Goal: Task Accomplishment & Management: Manage account settings

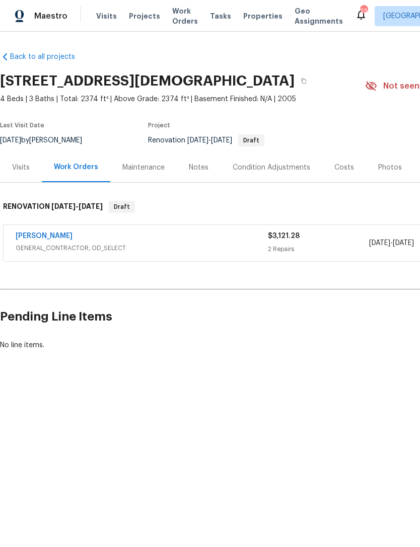
click at [197, 171] on div "Notes" at bounding box center [199, 168] width 20 height 10
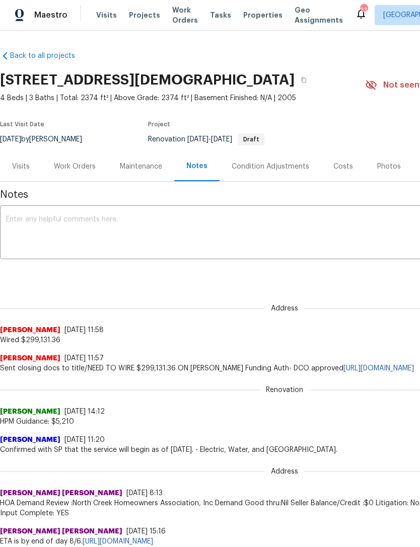
click at [49, 58] on link "Back to all projects" at bounding box center [48, 56] width 97 height 10
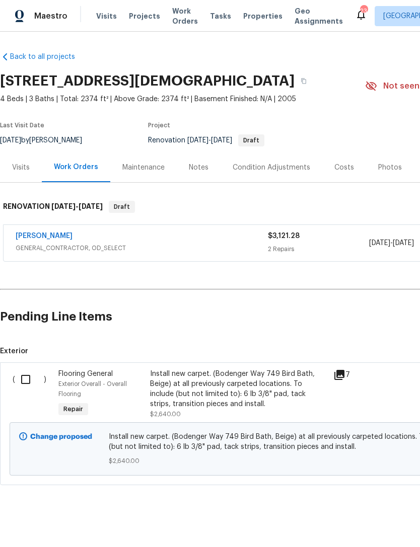
click at [208, 168] on div "Notes" at bounding box center [199, 167] width 44 height 30
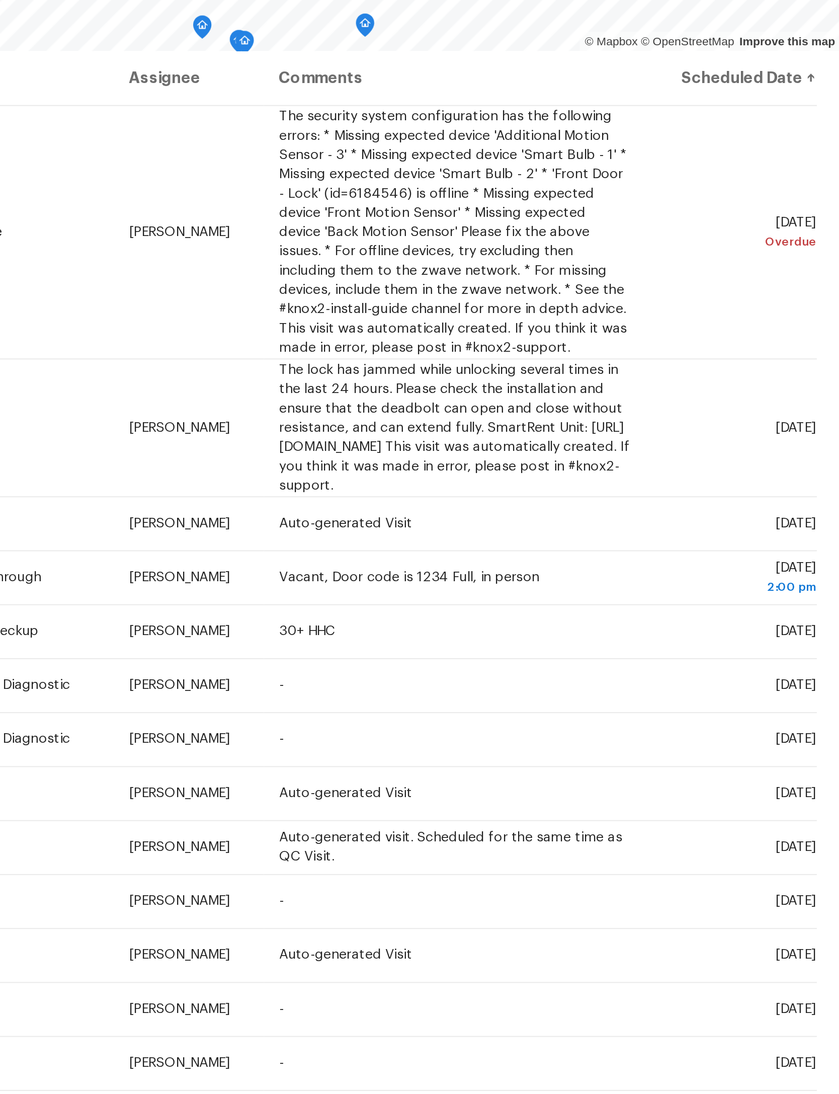
click at [0, 0] on icon at bounding box center [0, 0] width 0 height 0
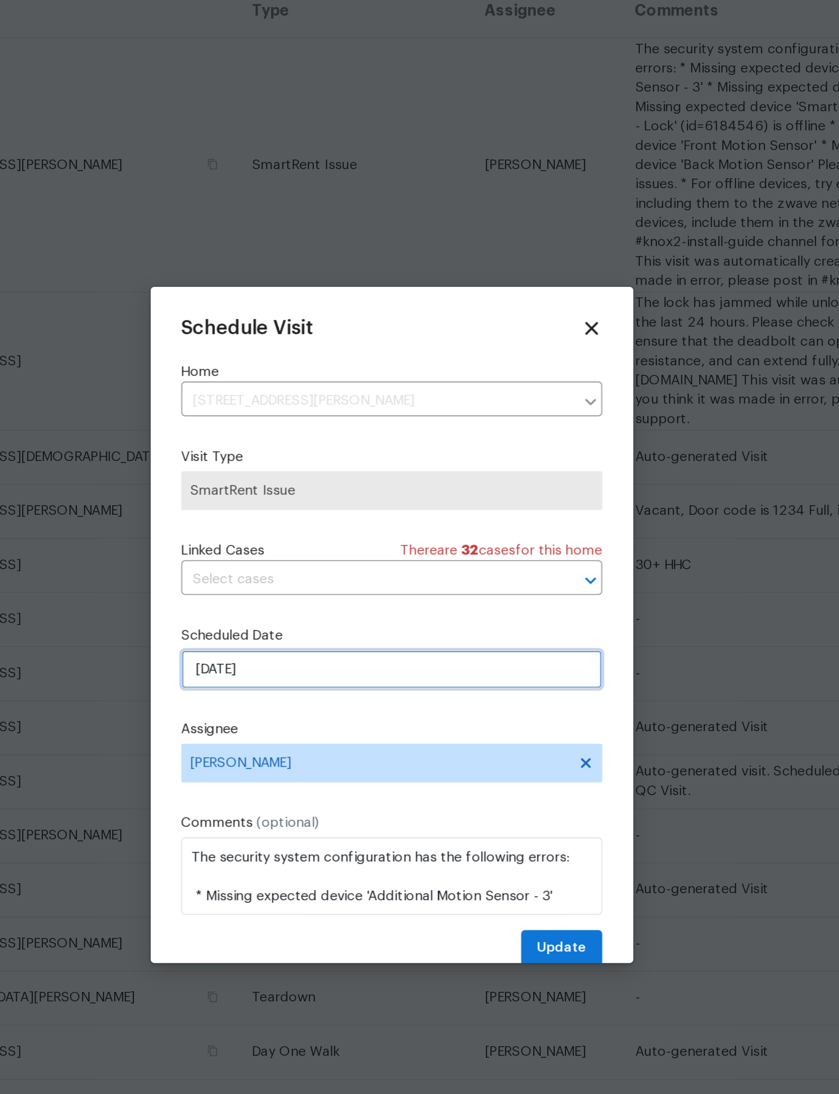
click at [310, 560] on input "8/11/2025" at bounding box center [419, 570] width 219 height 20
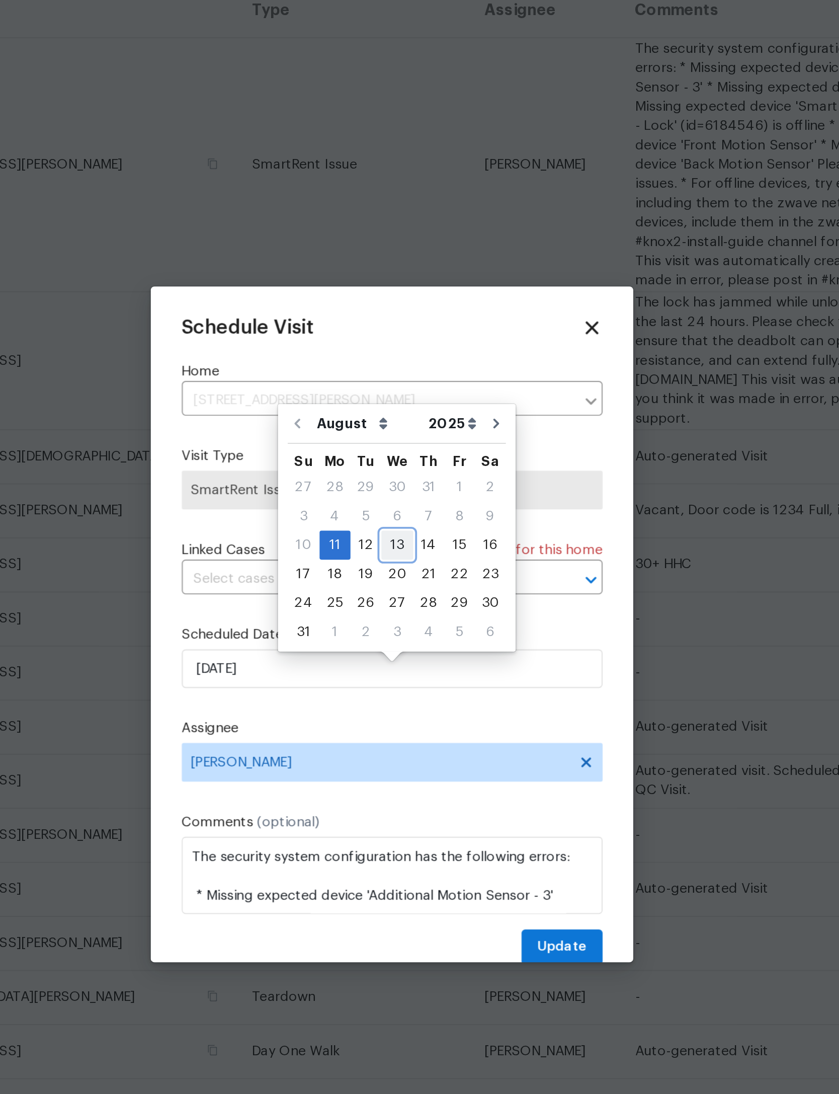
click at [414, 499] on div "13" at bounding box center [422, 506] width 17 height 14
type input "[DATE]"
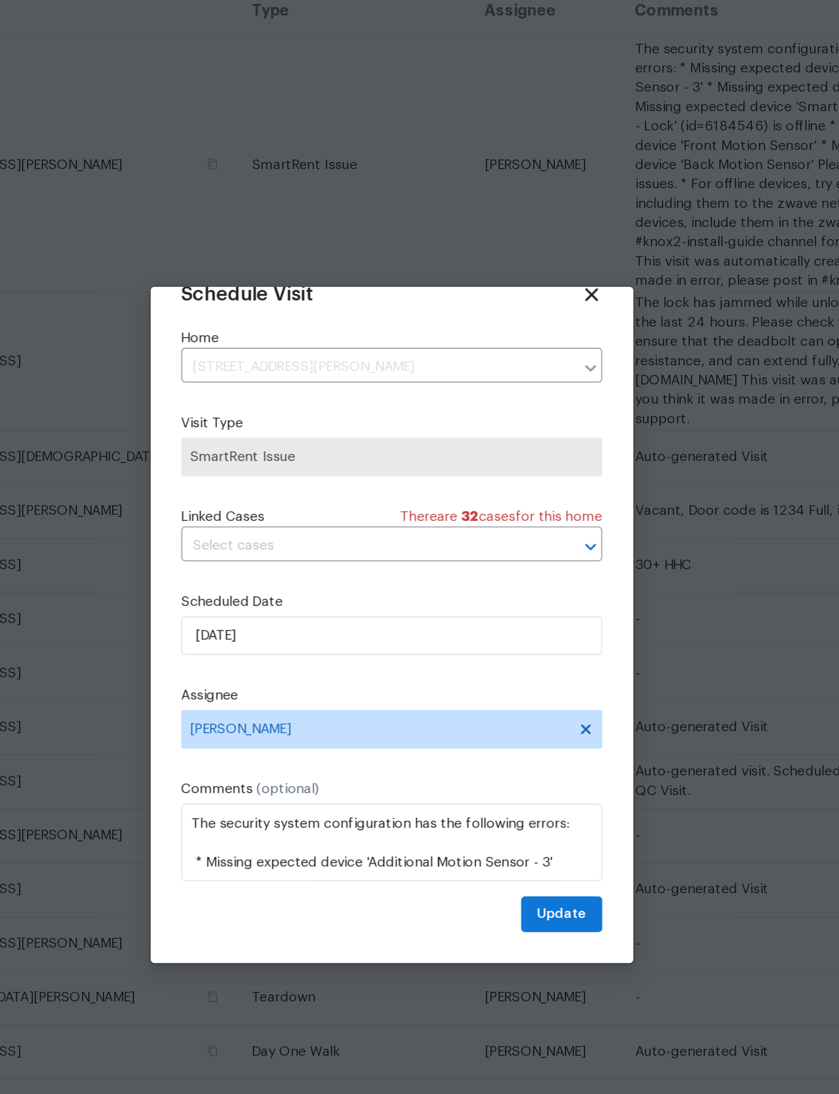
scroll to position [33, 0]
click at [495, 692] on span "Update" at bounding box center [508, 698] width 26 height 13
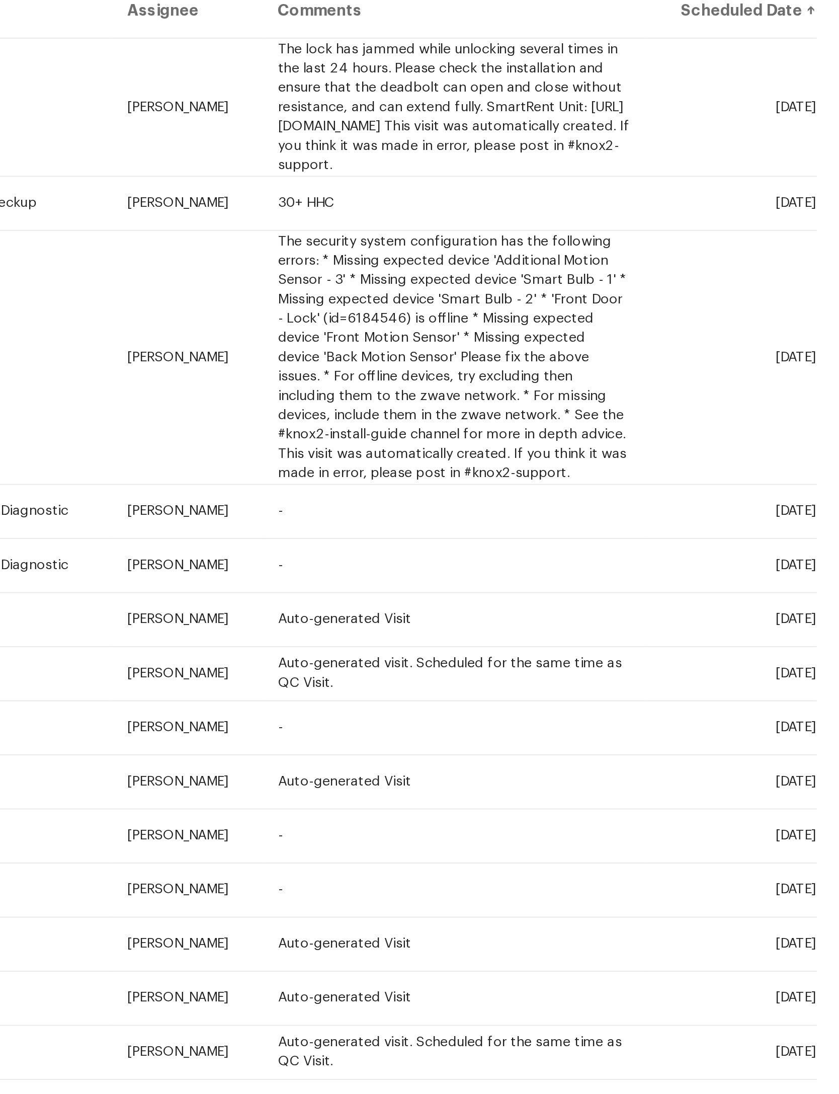
click at [0, 0] on icon at bounding box center [0, 0] width 0 height 0
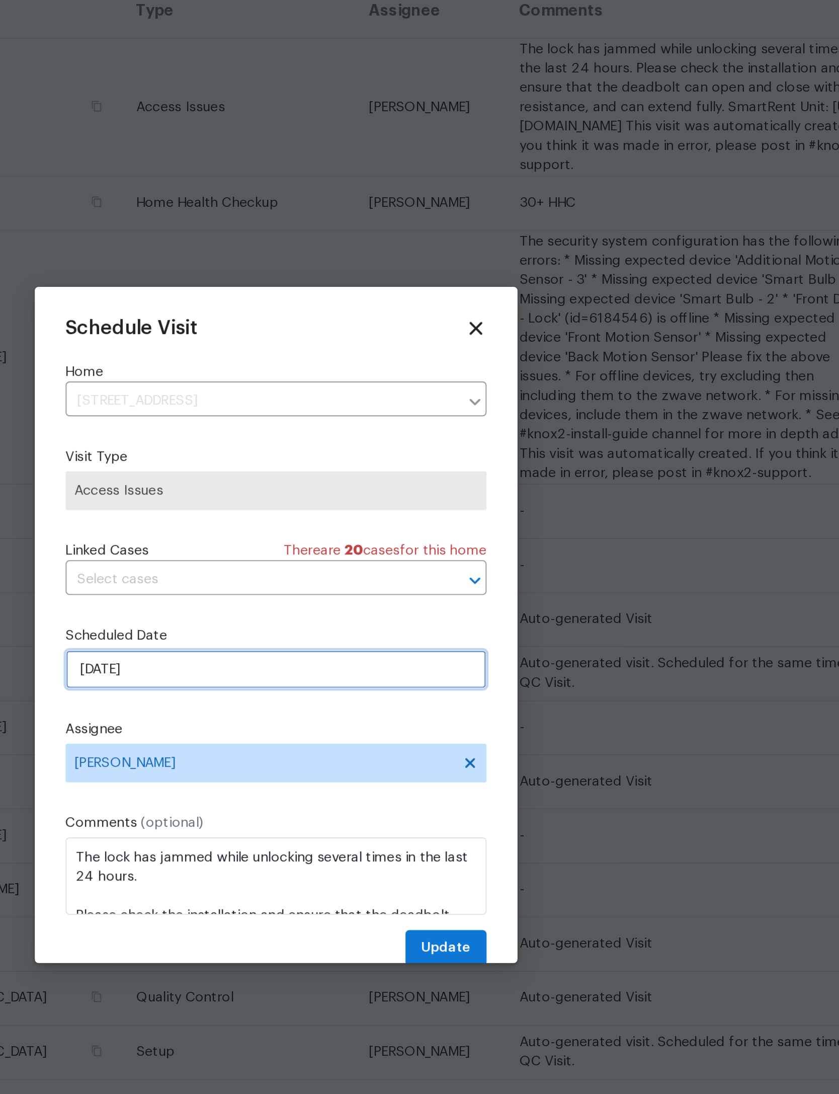
click at [310, 560] on input "8/12/2025" at bounding box center [419, 570] width 219 height 20
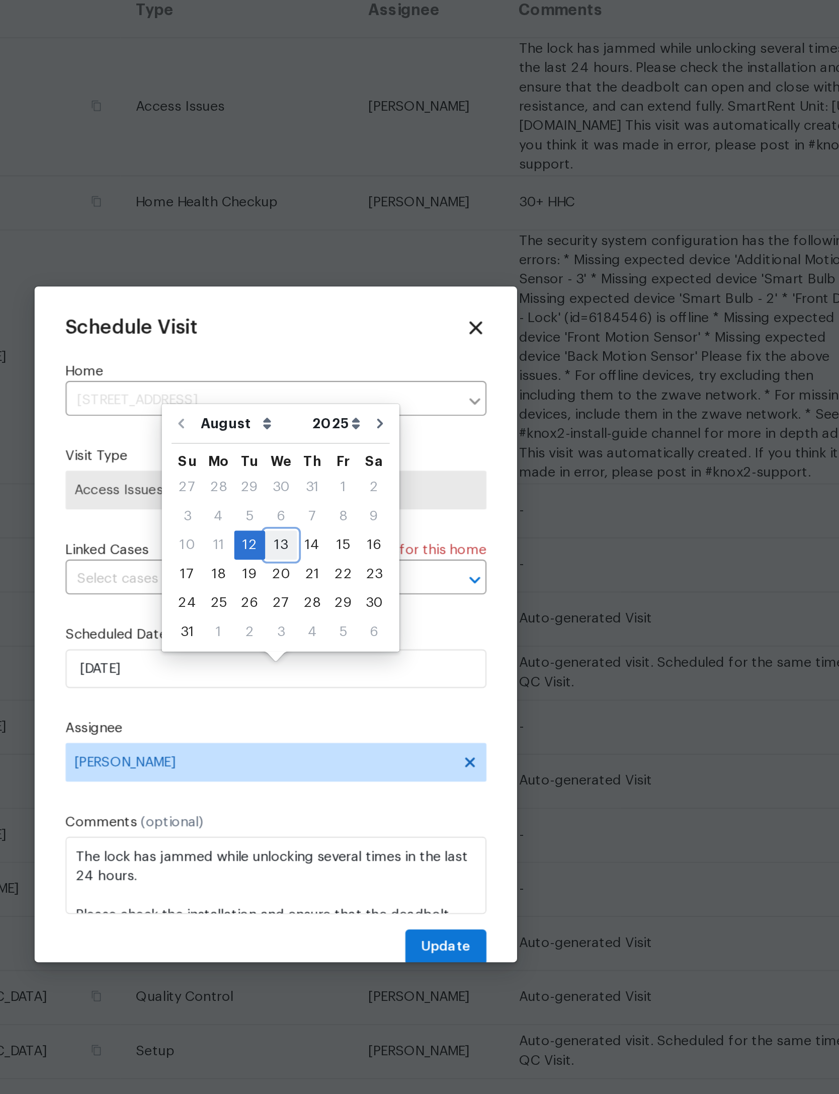
click at [414, 499] on div "13" at bounding box center [422, 506] width 17 height 14
type input "[DATE]"
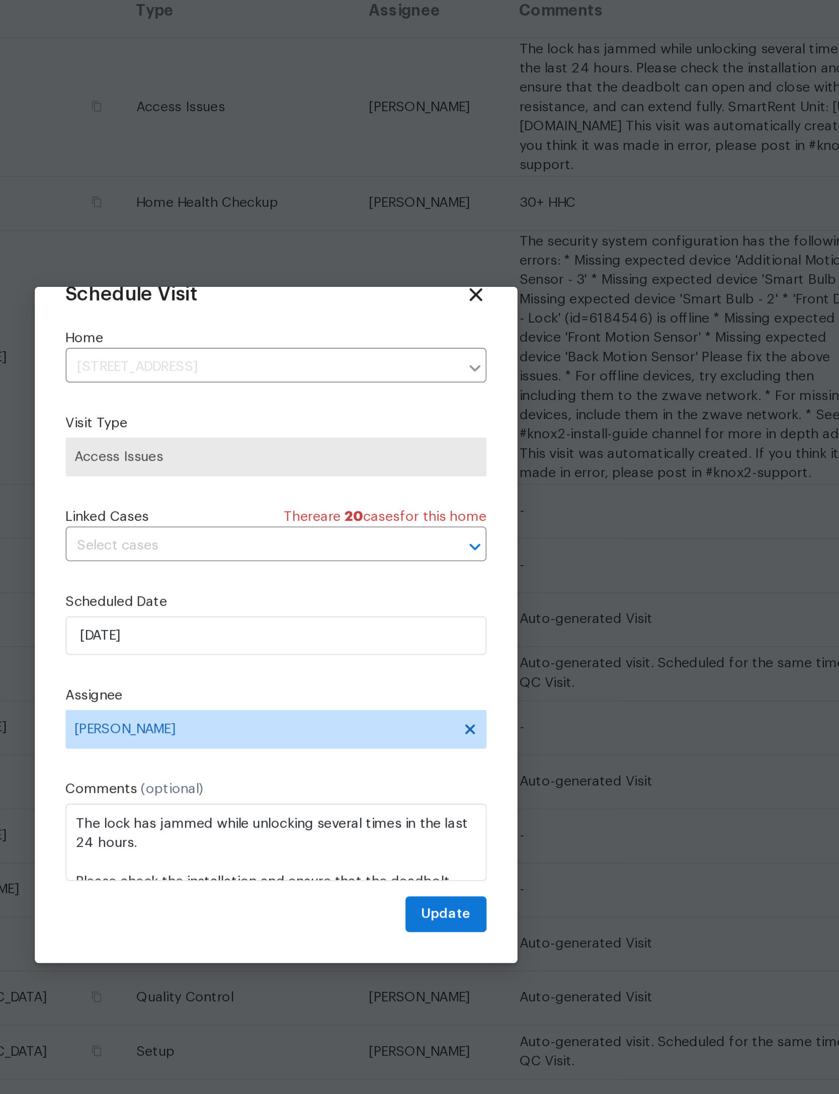
scroll to position [32, 0]
click at [495, 692] on span "Update" at bounding box center [508, 698] width 26 height 13
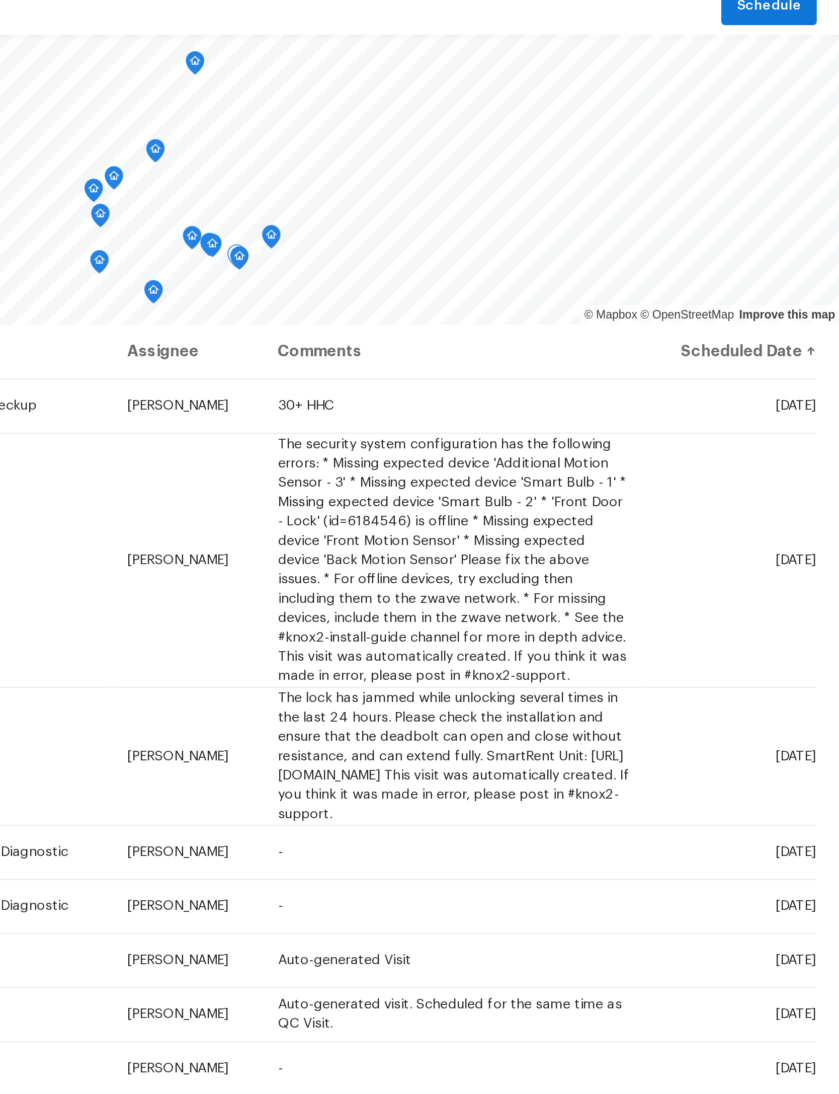
click at [0, 0] on icon at bounding box center [0, 0] width 0 height 0
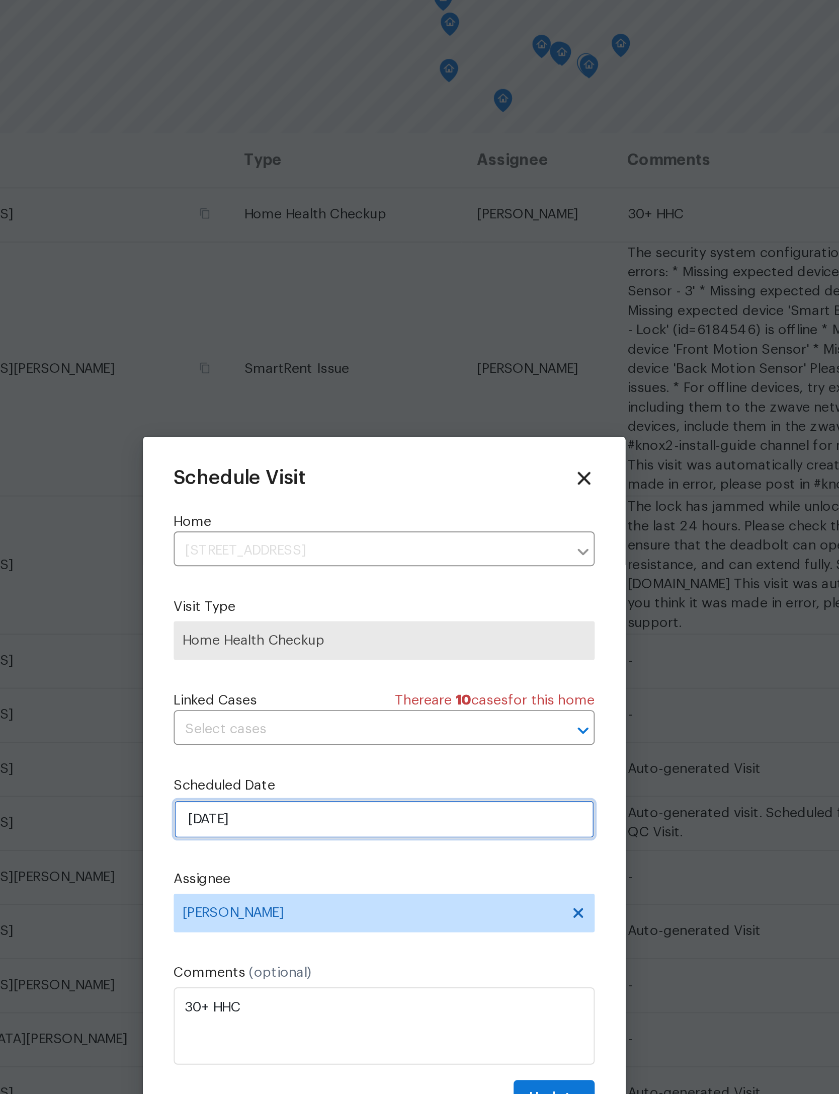
click at [310, 560] on input "[DATE]" at bounding box center [419, 570] width 219 height 20
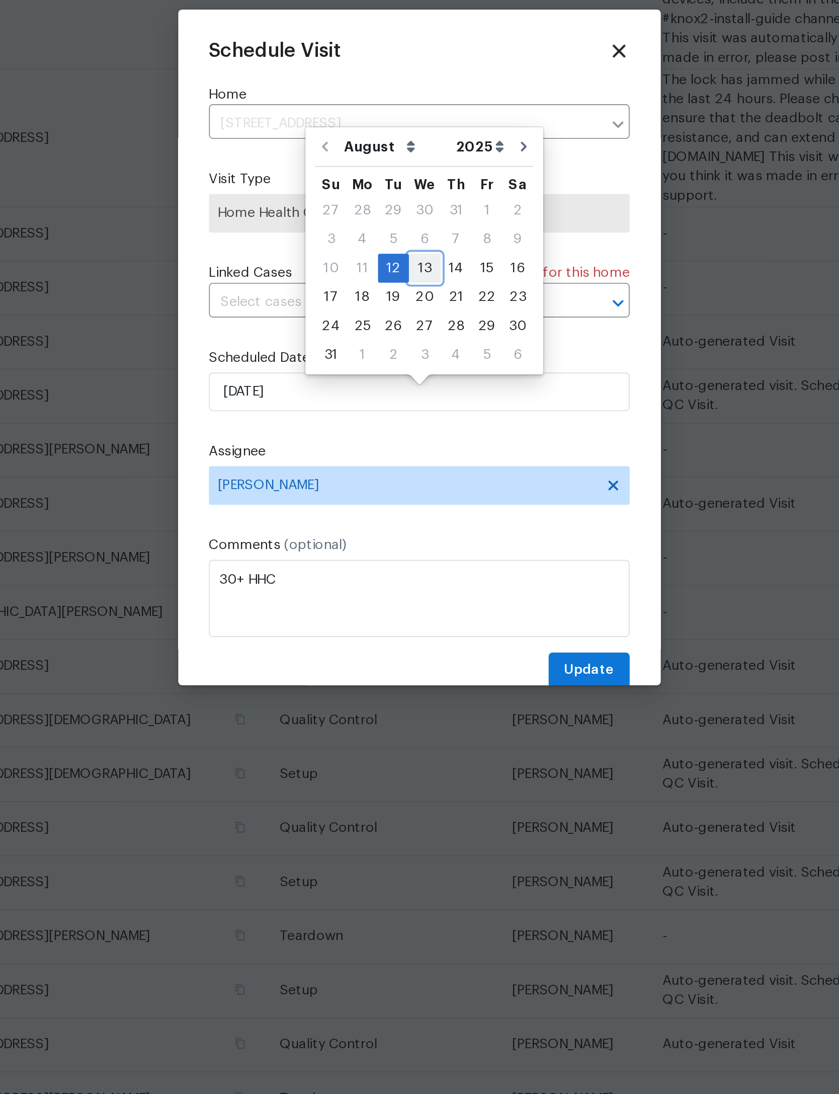
click at [414, 499] on div "13" at bounding box center [422, 506] width 17 height 14
type input "[DATE]"
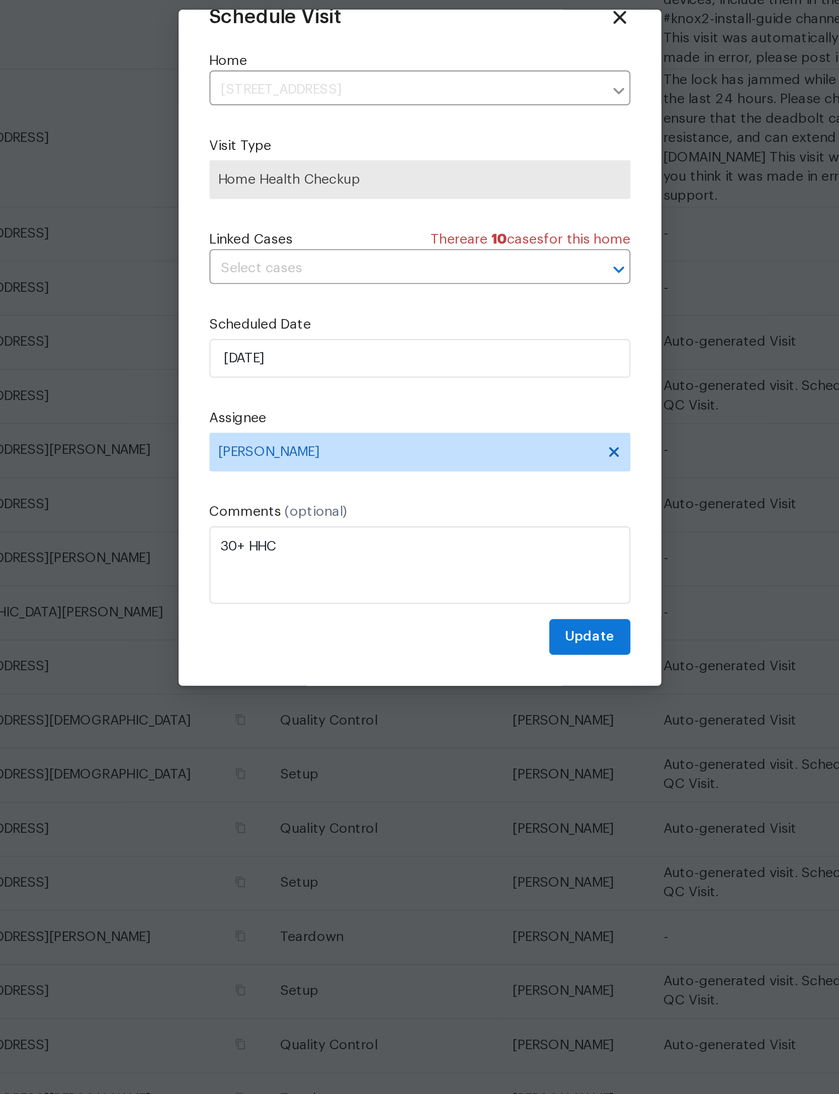
scroll to position [33, 0]
click at [495, 692] on span "Update" at bounding box center [508, 698] width 26 height 13
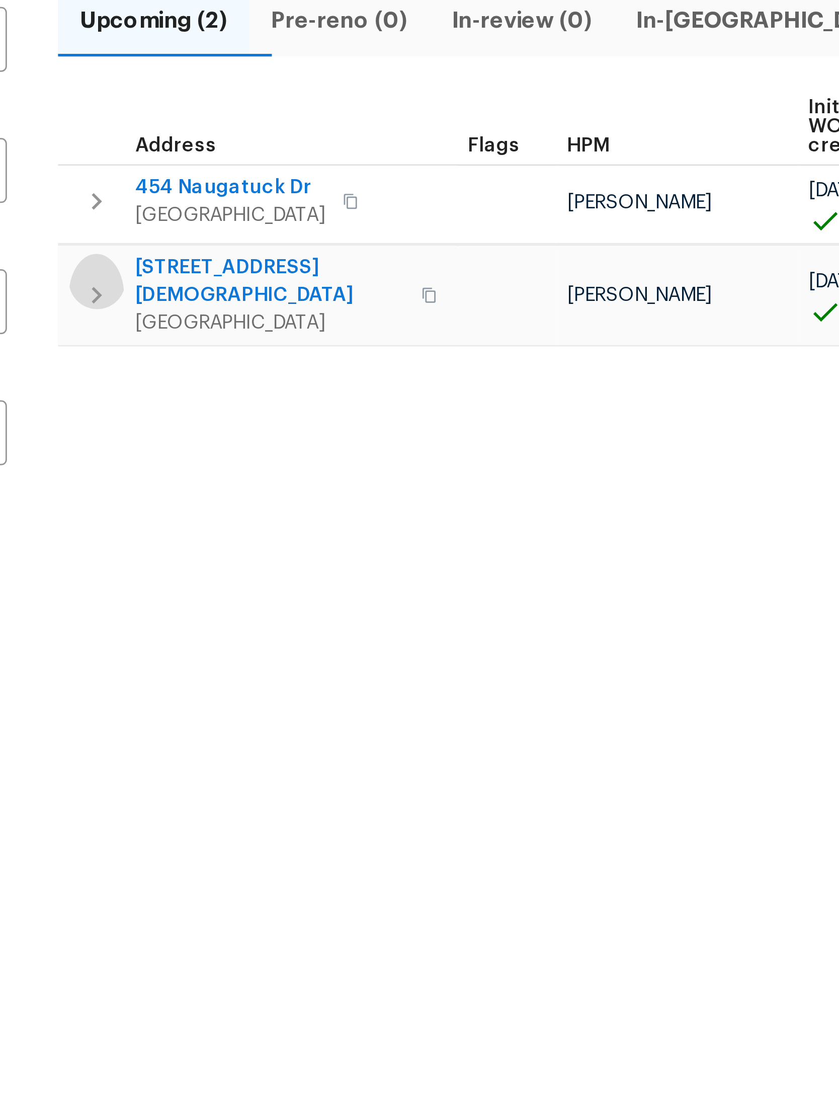
click at [192, 215] on icon "button" at bounding box center [194, 218] width 4 height 6
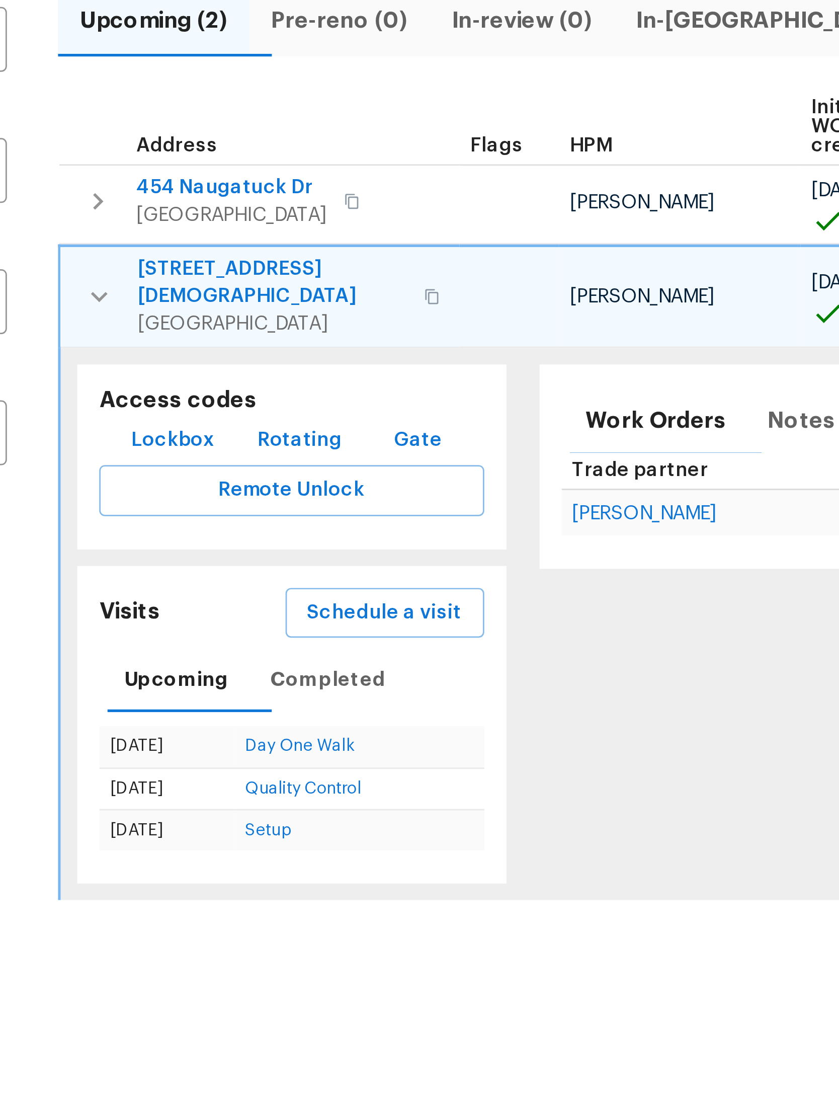
click at [206, 265] on span "Lockbox" at bounding box center [221, 271] width 30 height 13
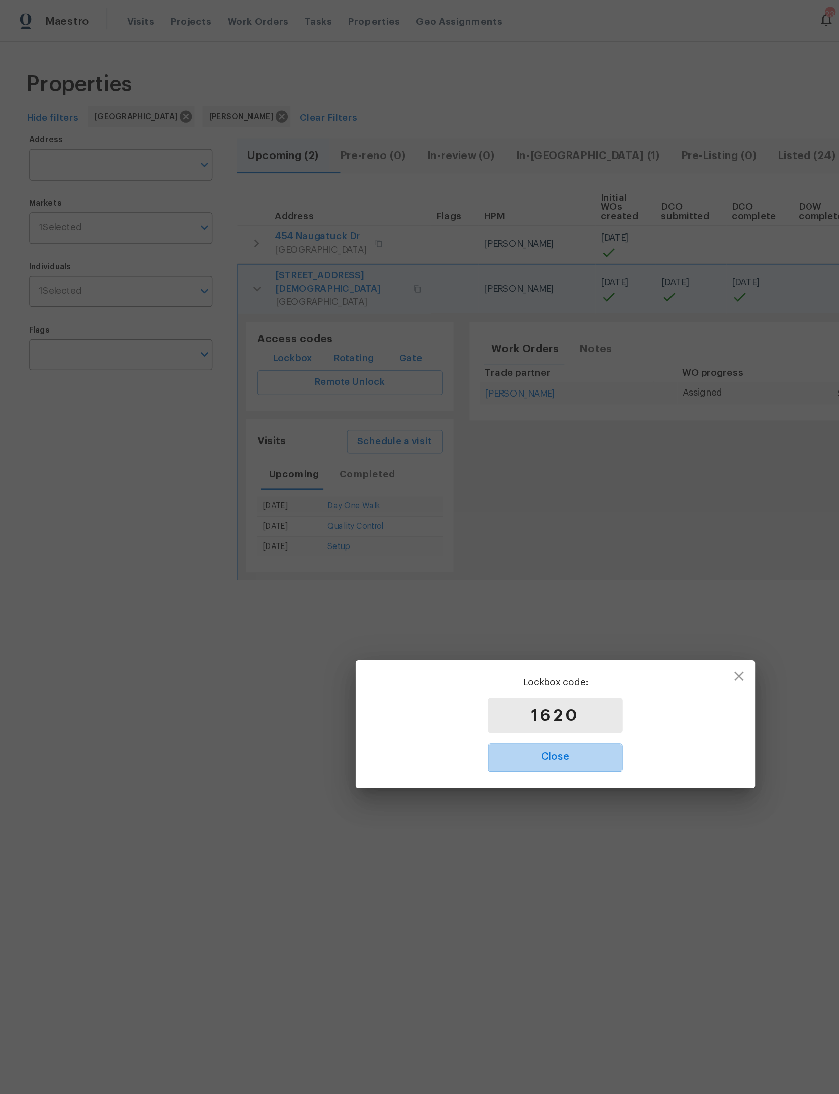
click at [435, 576] on span "Close" at bounding box center [420, 572] width 80 height 13
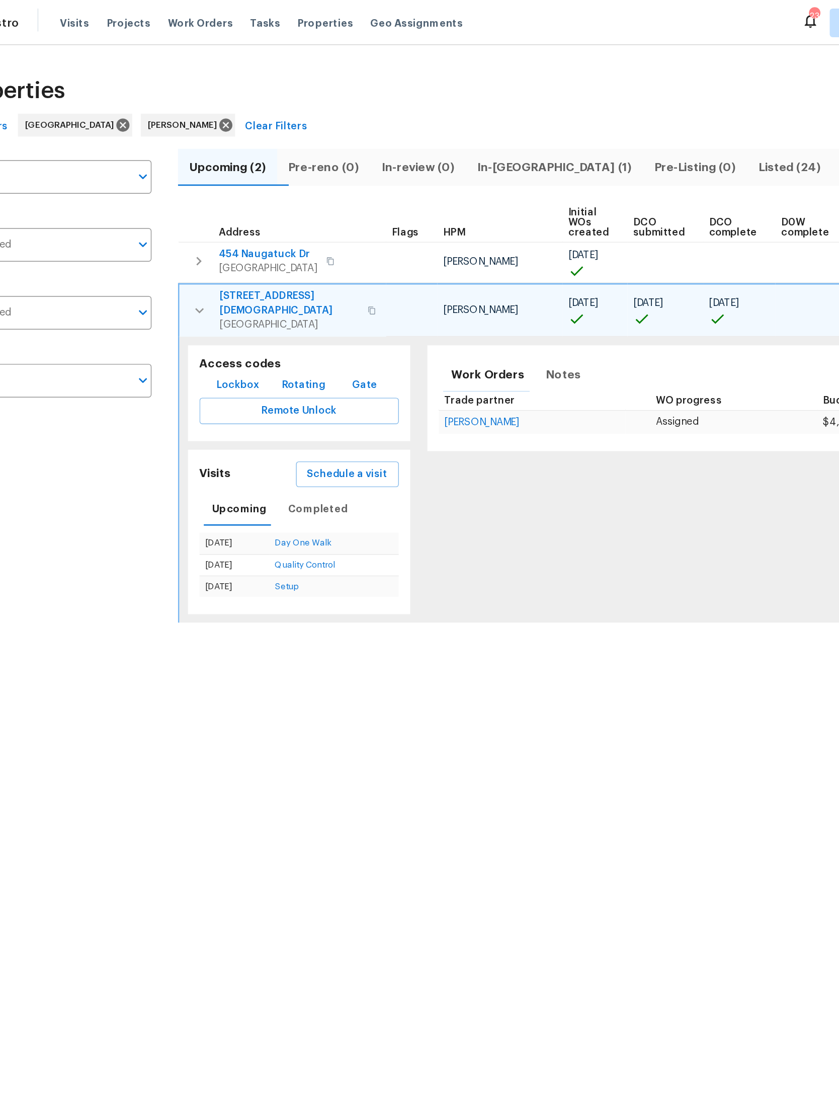
click at [208, 205] on span "680 Lady Lake Rd W" at bounding box center [257, 213] width 98 height 20
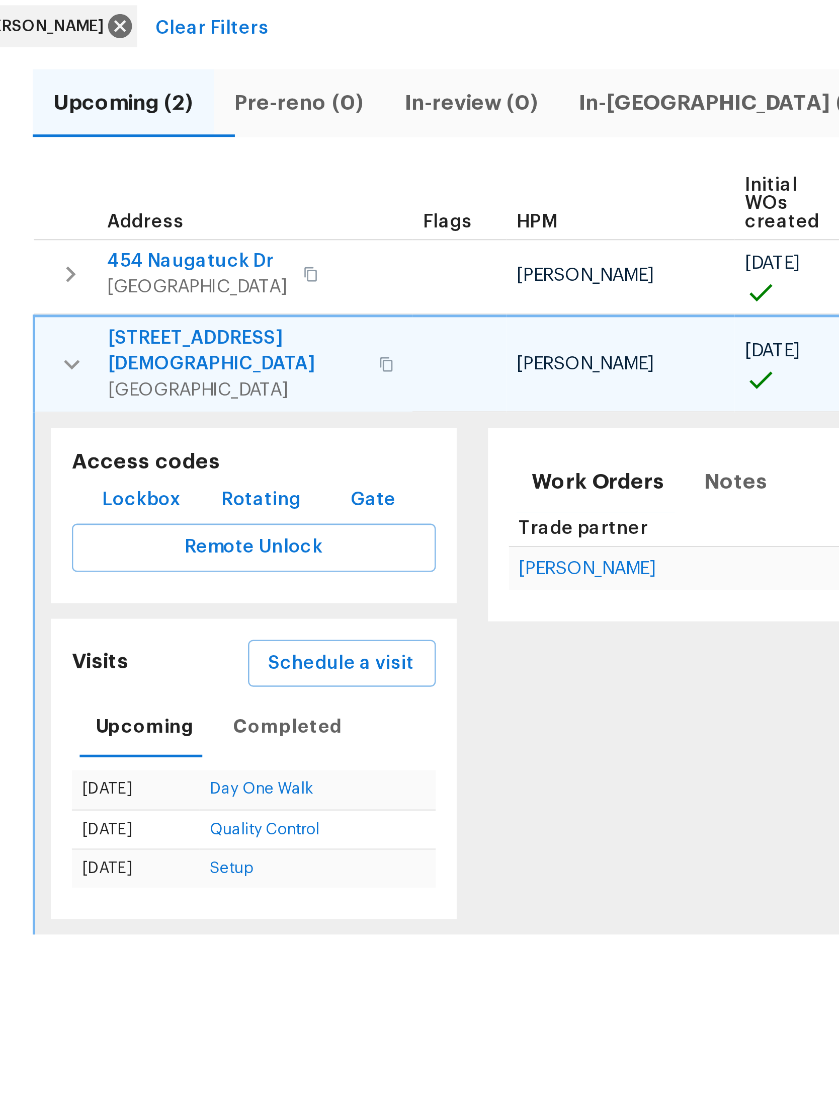
click at [310, 206] on button "button" at bounding box center [316, 218] width 12 height 24
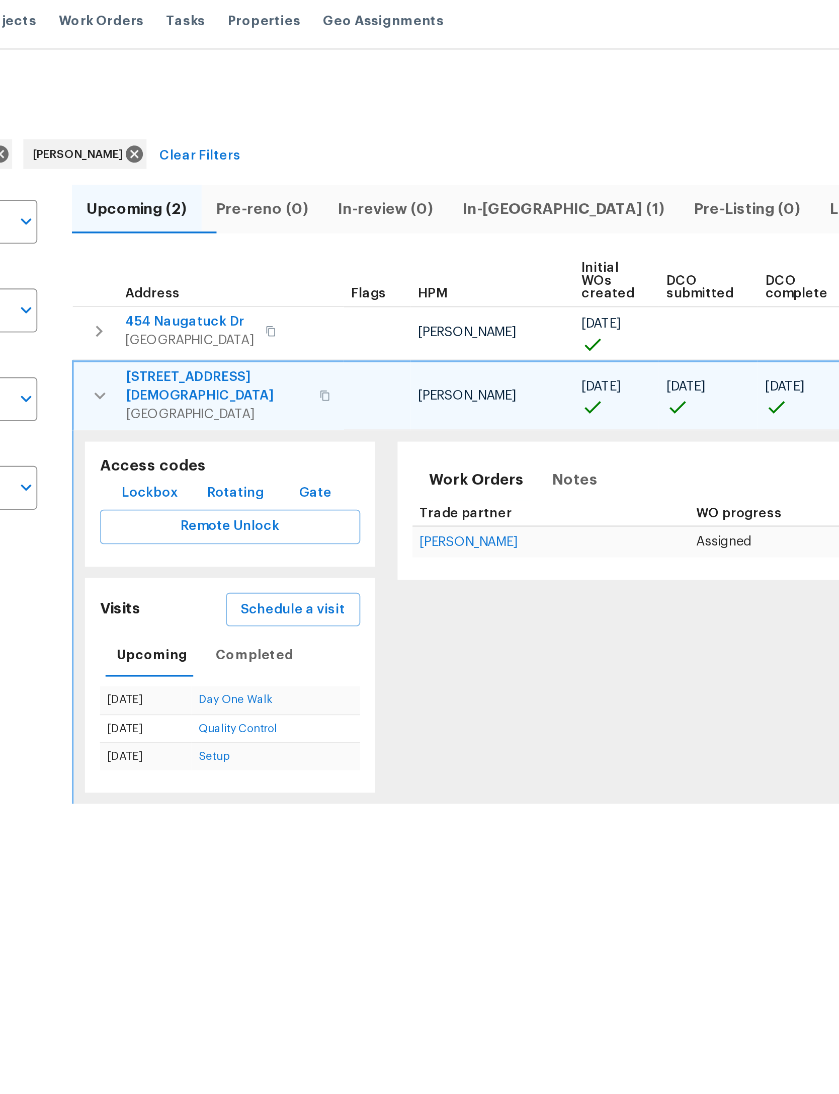
click at [208, 203] on span "680 Lady Lake Rd W" at bounding box center [257, 213] width 98 height 20
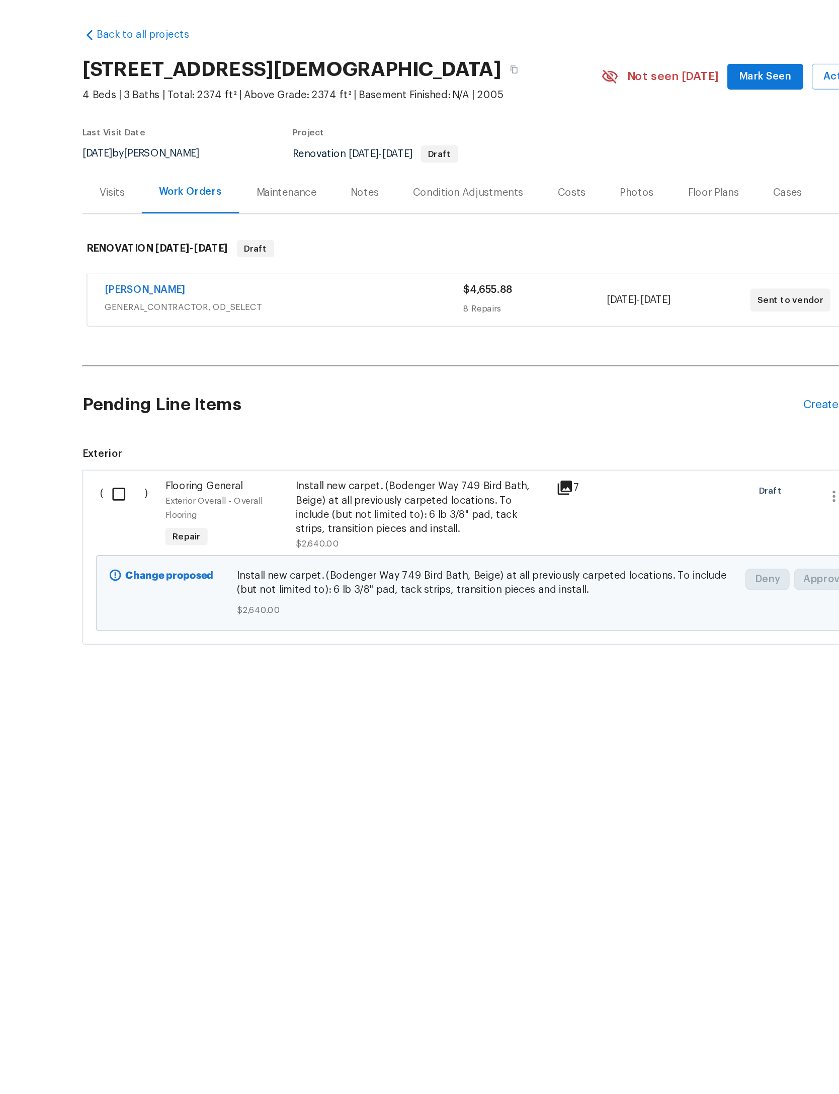
click at [150, 372] on input "checkbox" at bounding box center [164, 379] width 29 height 21
checkbox input "true"
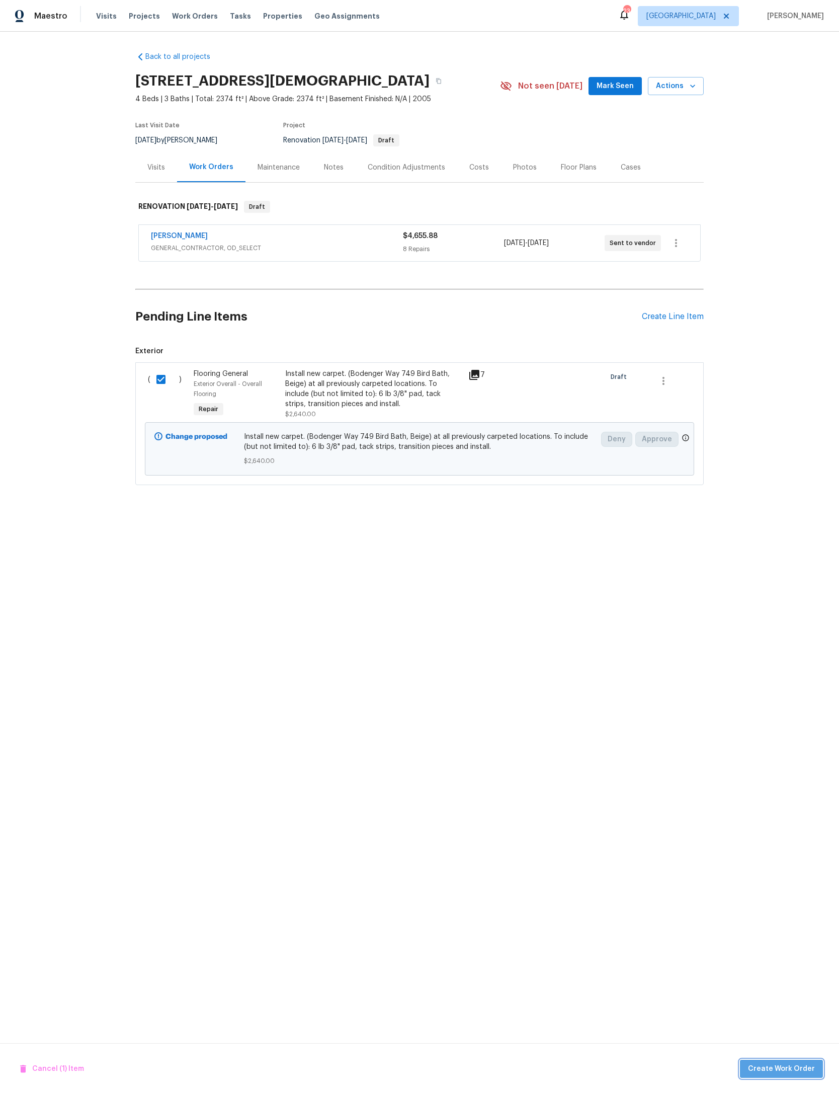
click at [784, 1060] on button "Create Work Order" at bounding box center [781, 1069] width 83 height 19
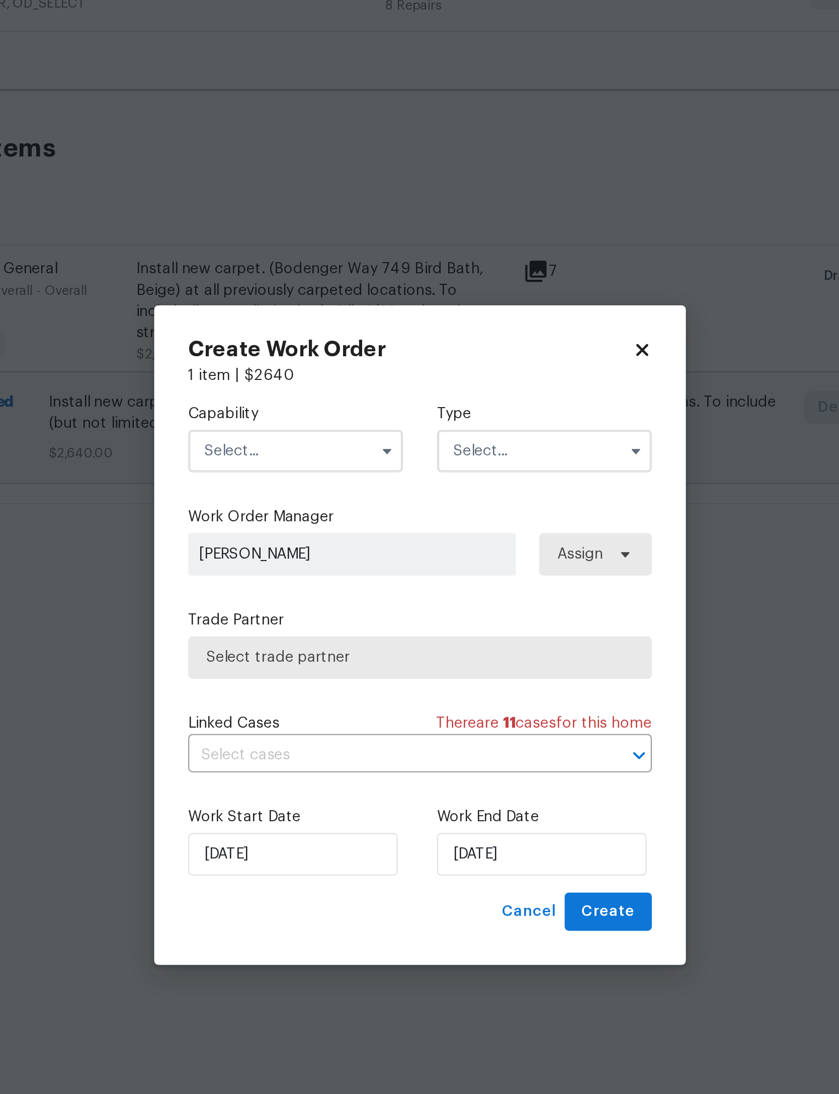
click at [310, 450] on input "text" at bounding box center [361, 460] width 102 height 20
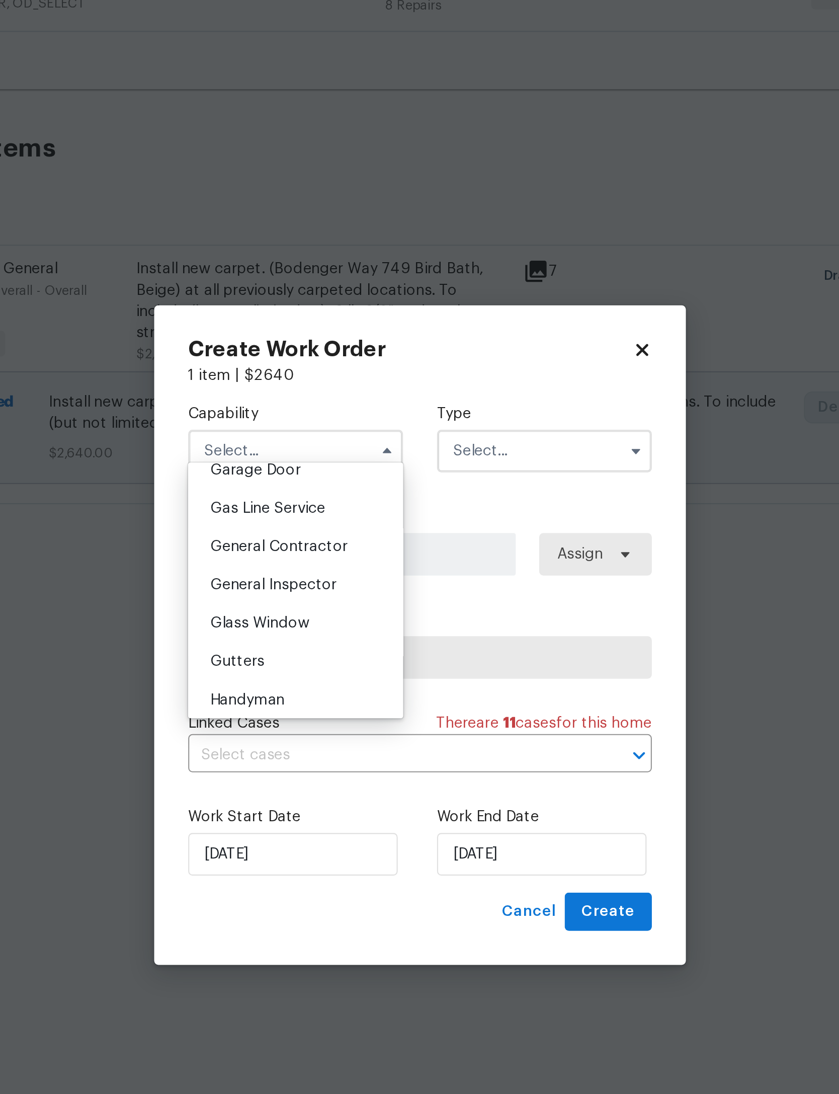
scroll to position [452, 0]
click at [321, 412] on span "Flooring" at bounding box center [334, 415] width 27 height 7
type input "Flooring"
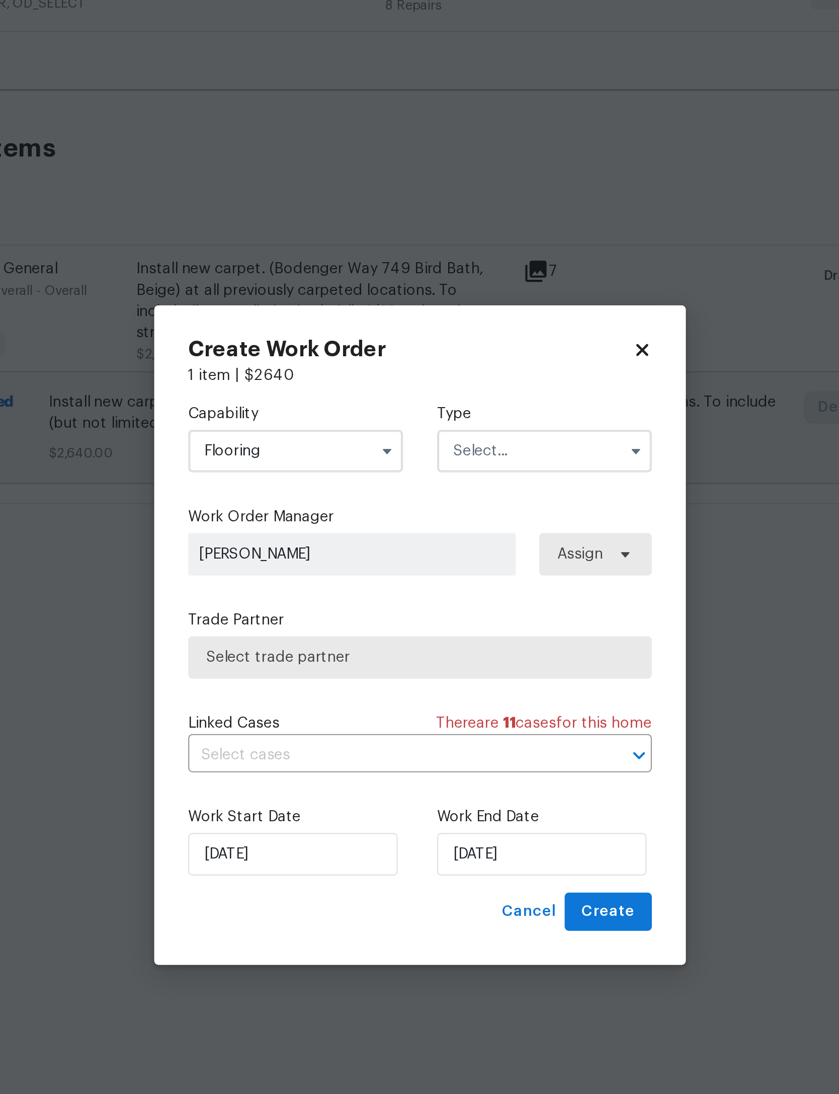
click at [428, 450] on input "text" at bounding box center [479, 460] width 102 height 20
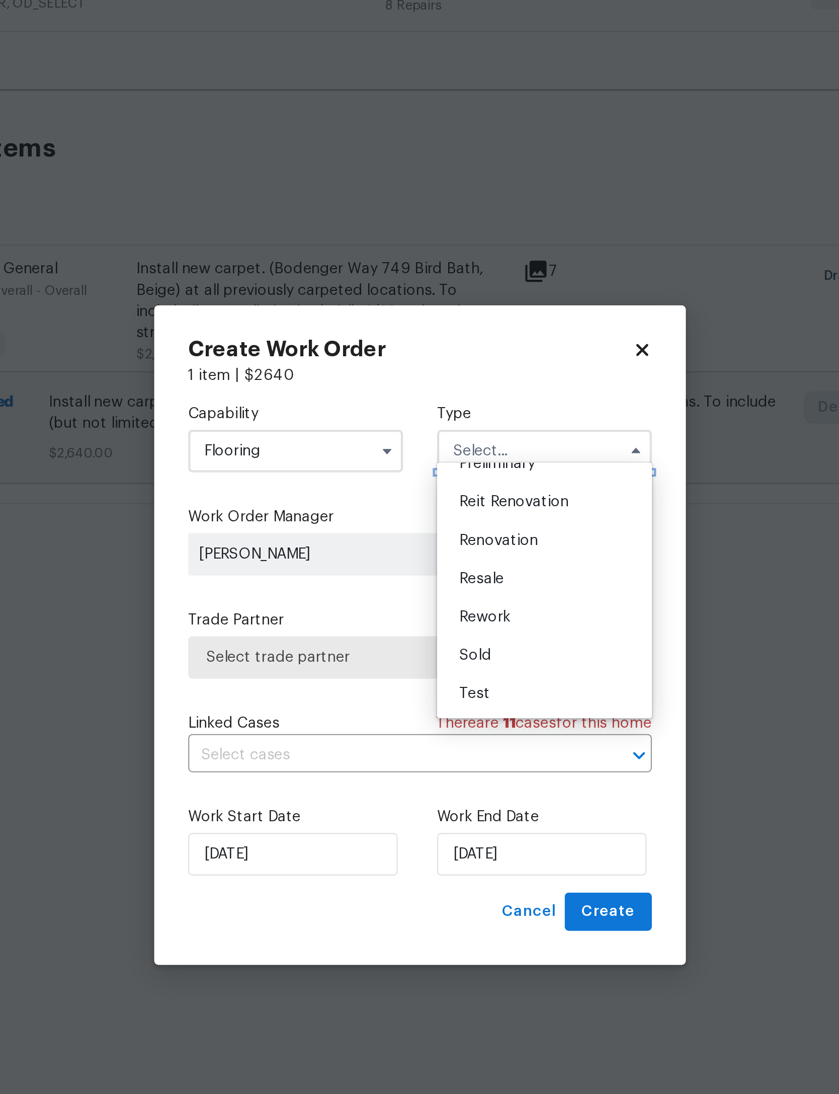
scroll to position [257, 0]
click at [438, 499] on span "Renovation" at bounding box center [456, 502] width 37 height 7
type input "Renovation"
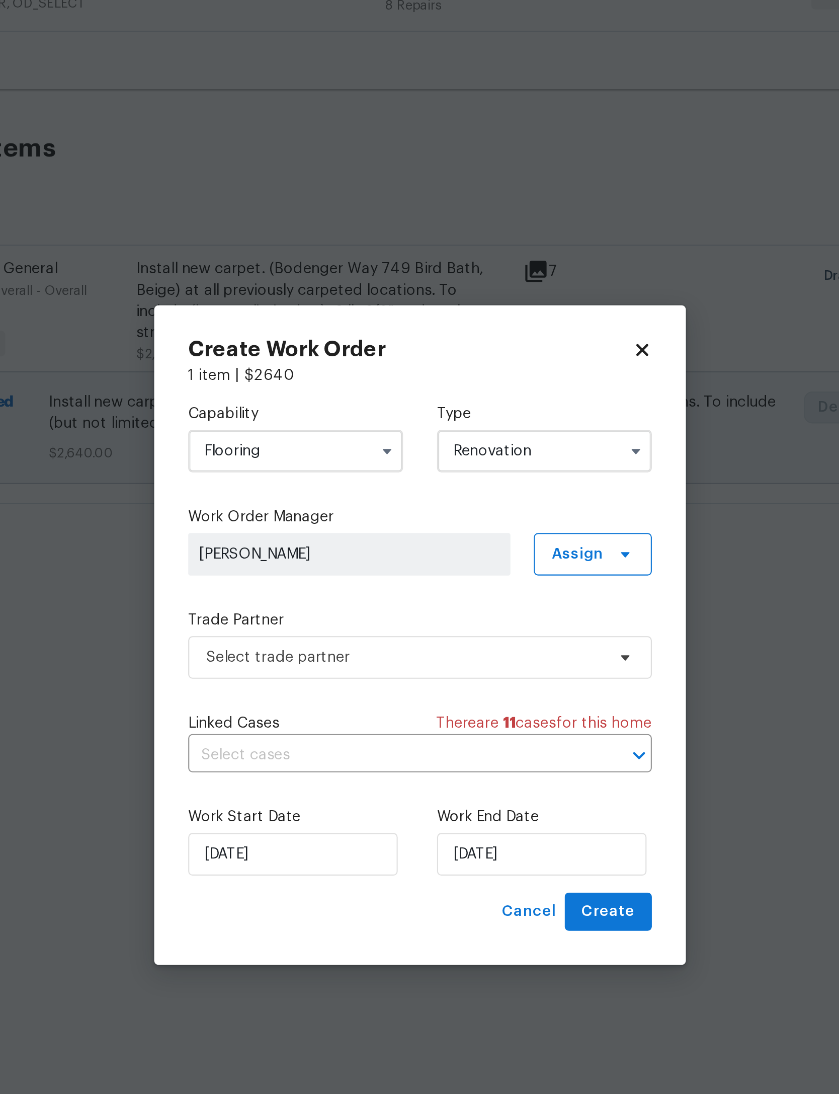
scroll to position [0, 0]
click at [310, 548] on span "Select trade partner" at bounding box center [419, 558] width 219 height 20
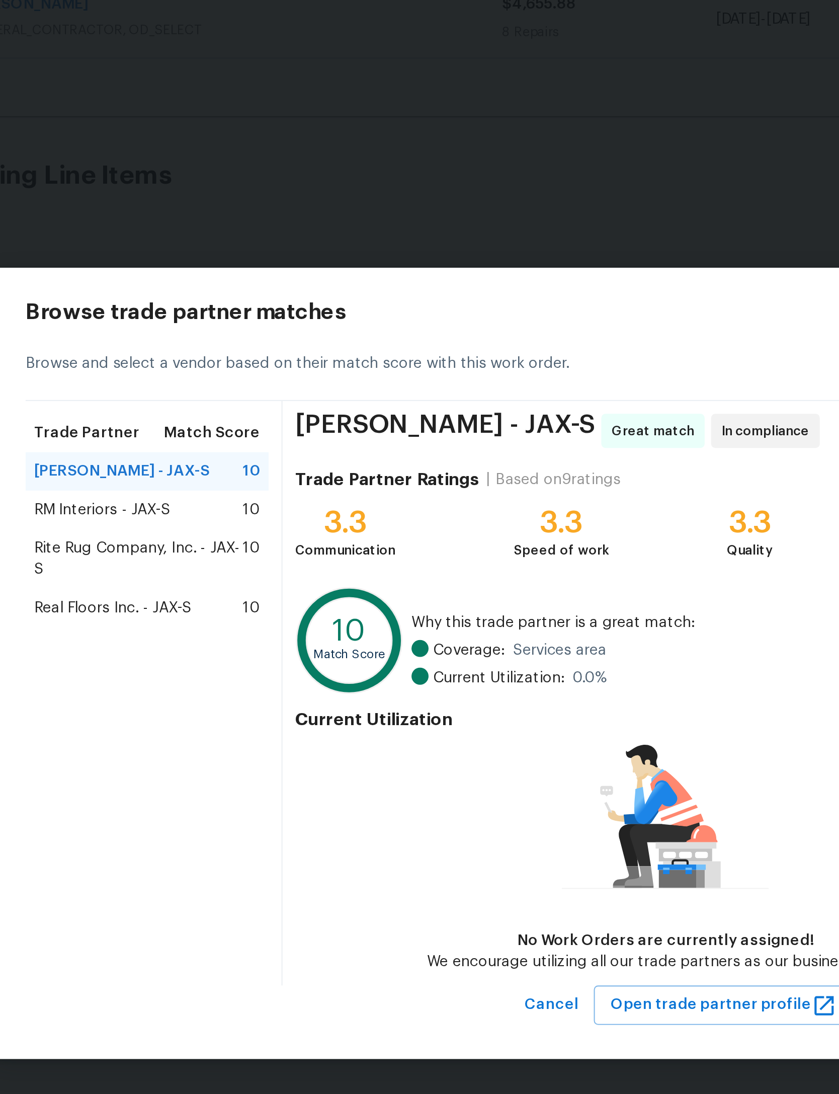
click at [182, 516] on span "Real Floors Inc. - JAX-S" at bounding box center [219, 521] width 74 height 10
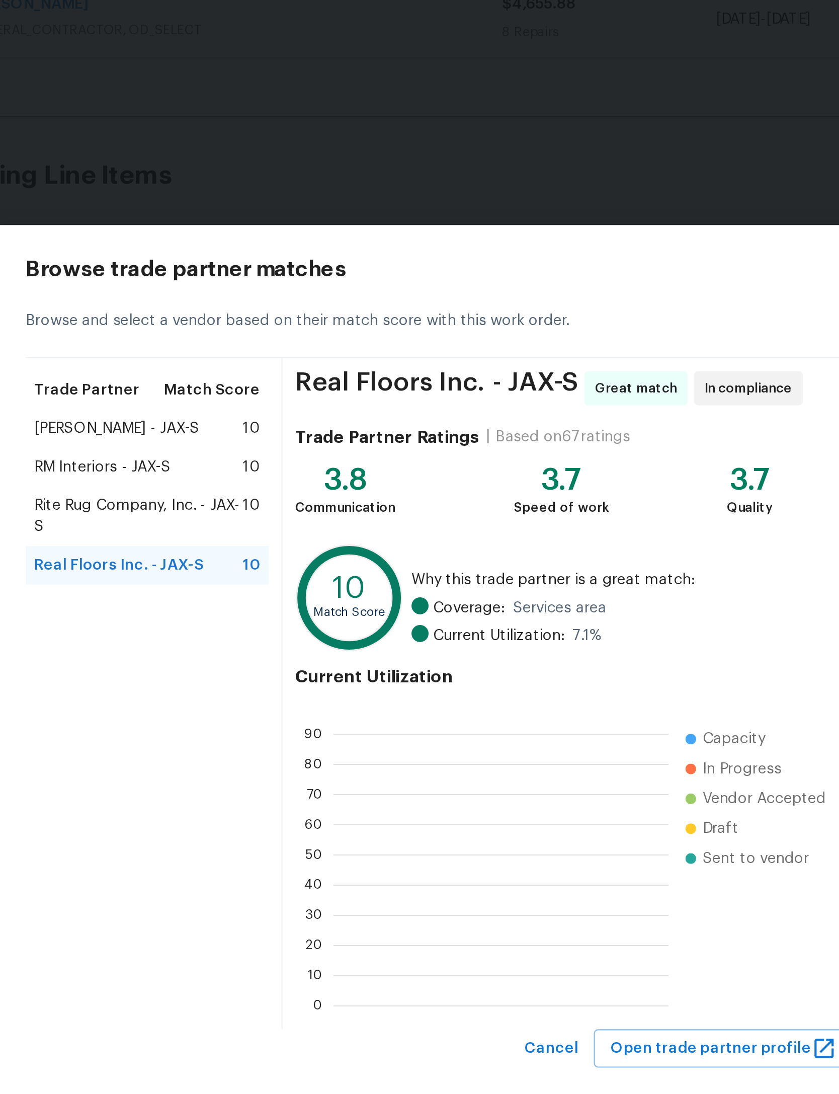
scroll to position [1, 1]
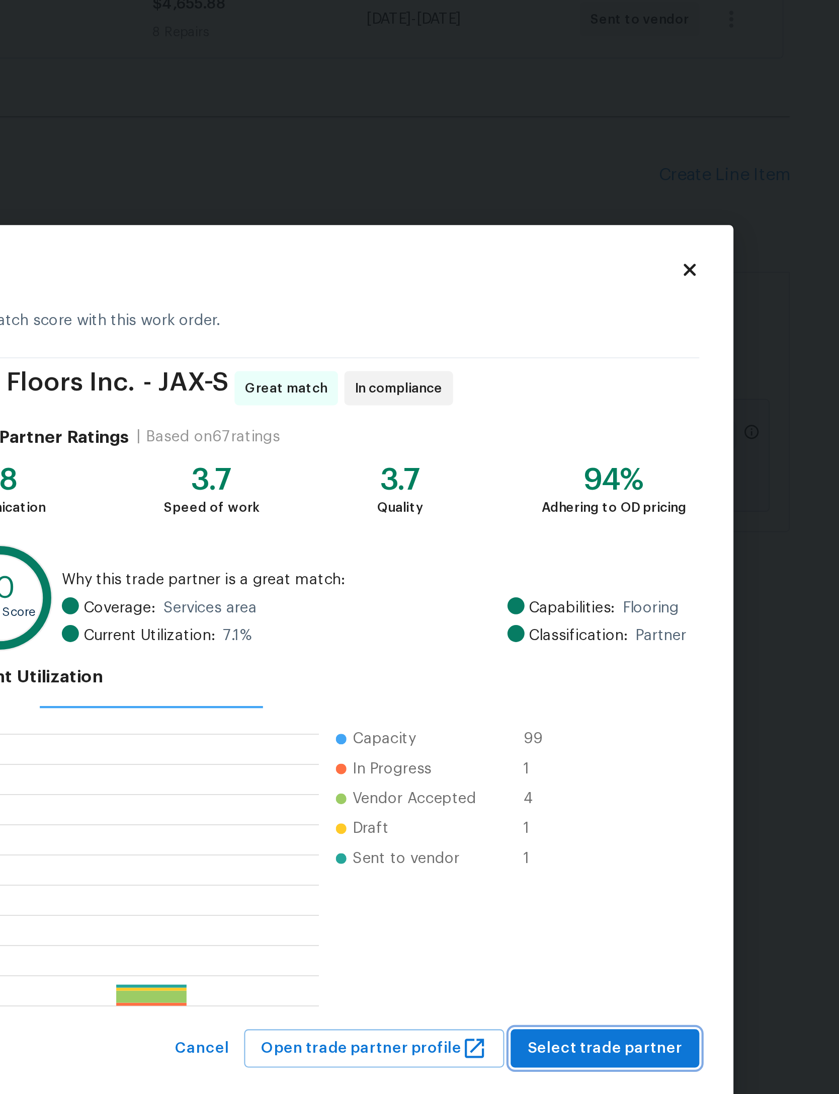
click at [580, 723] on span "Select trade partner" at bounding box center [616, 729] width 73 height 13
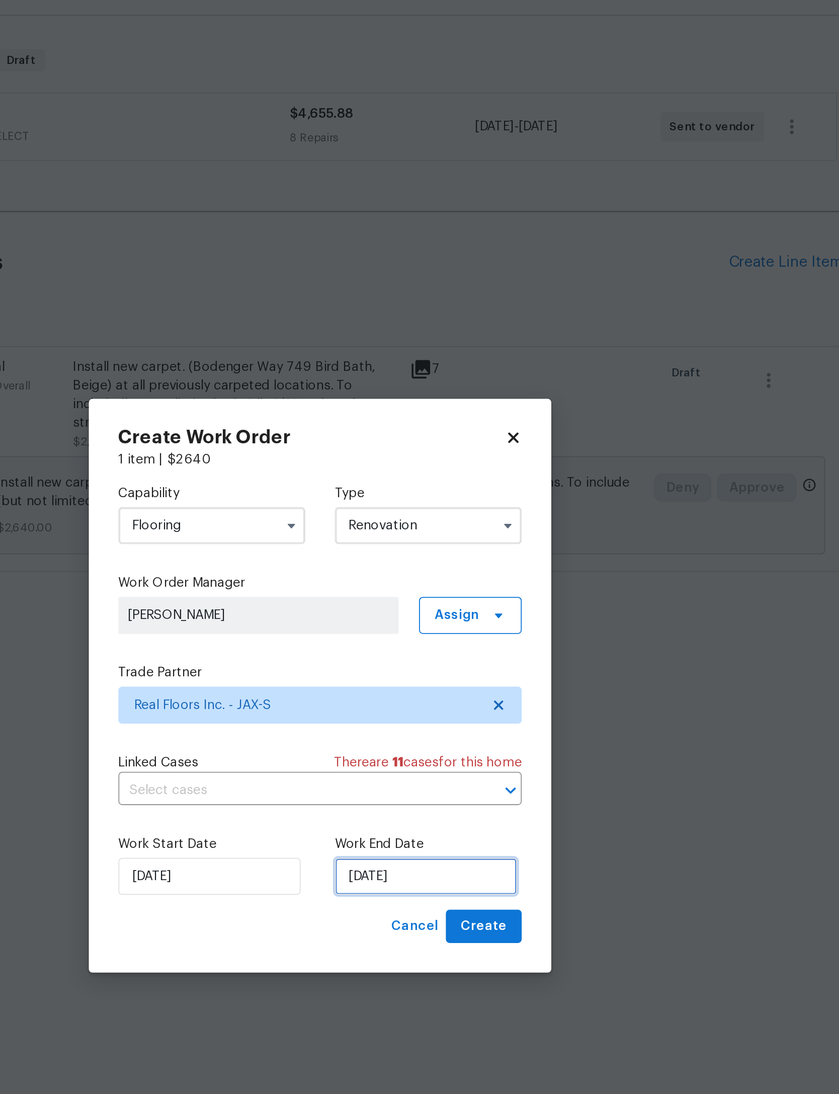
click at [428, 641] on input "[DATE]" at bounding box center [477, 651] width 99 height 20
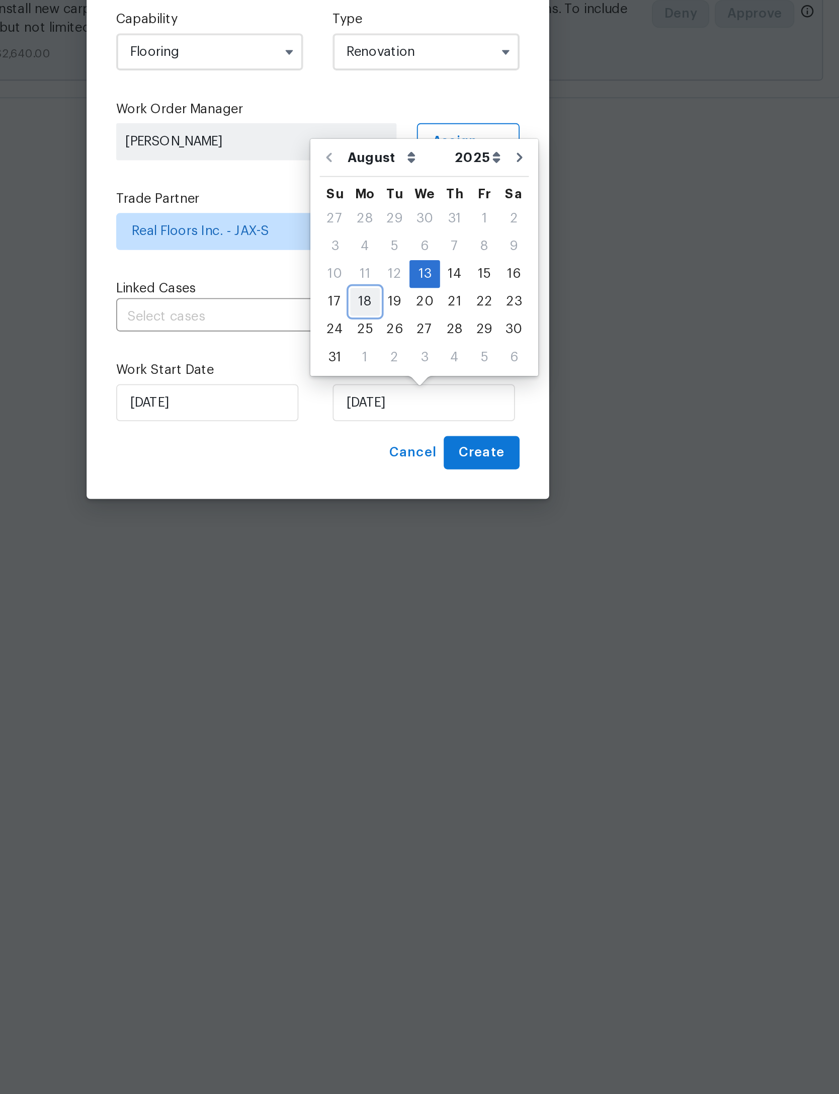
click at [437, 589] on div "18" at bounding box center [445, 596] width 16 height 14
type input "8/18/2025"
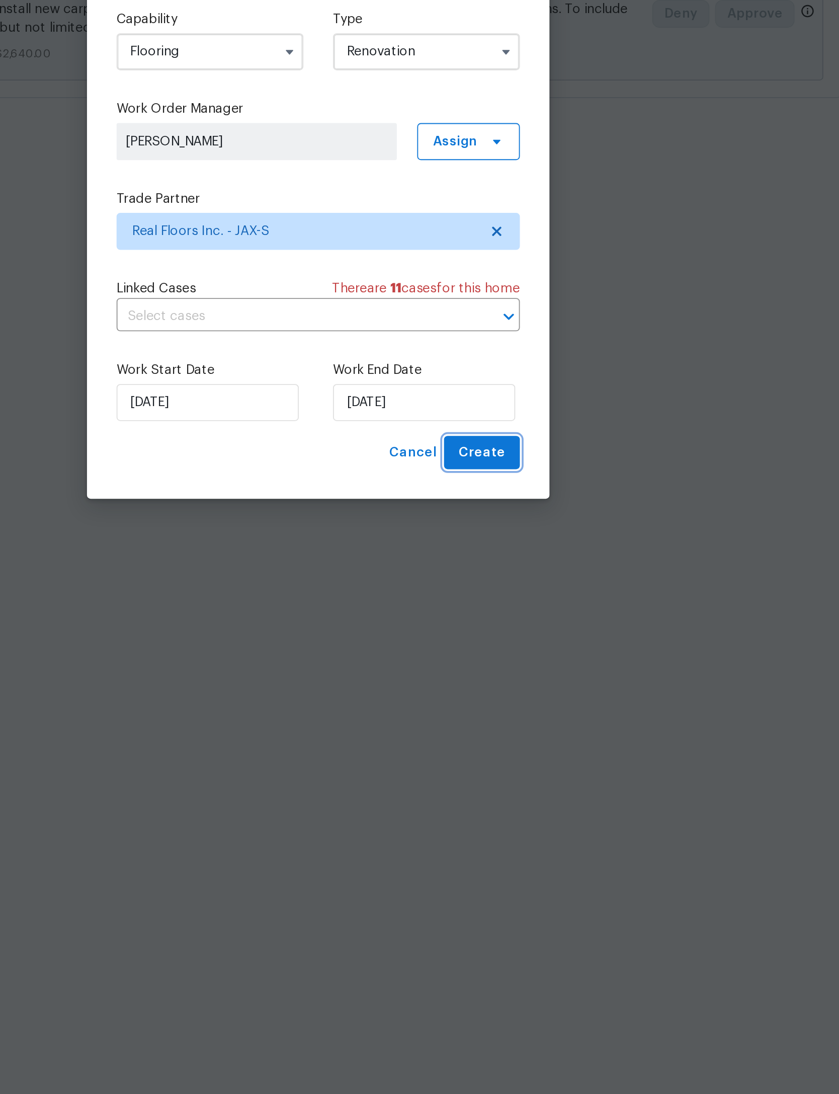
click at [496, 672] on span "Create" at bounding box center [508, 678] width 25 height 13
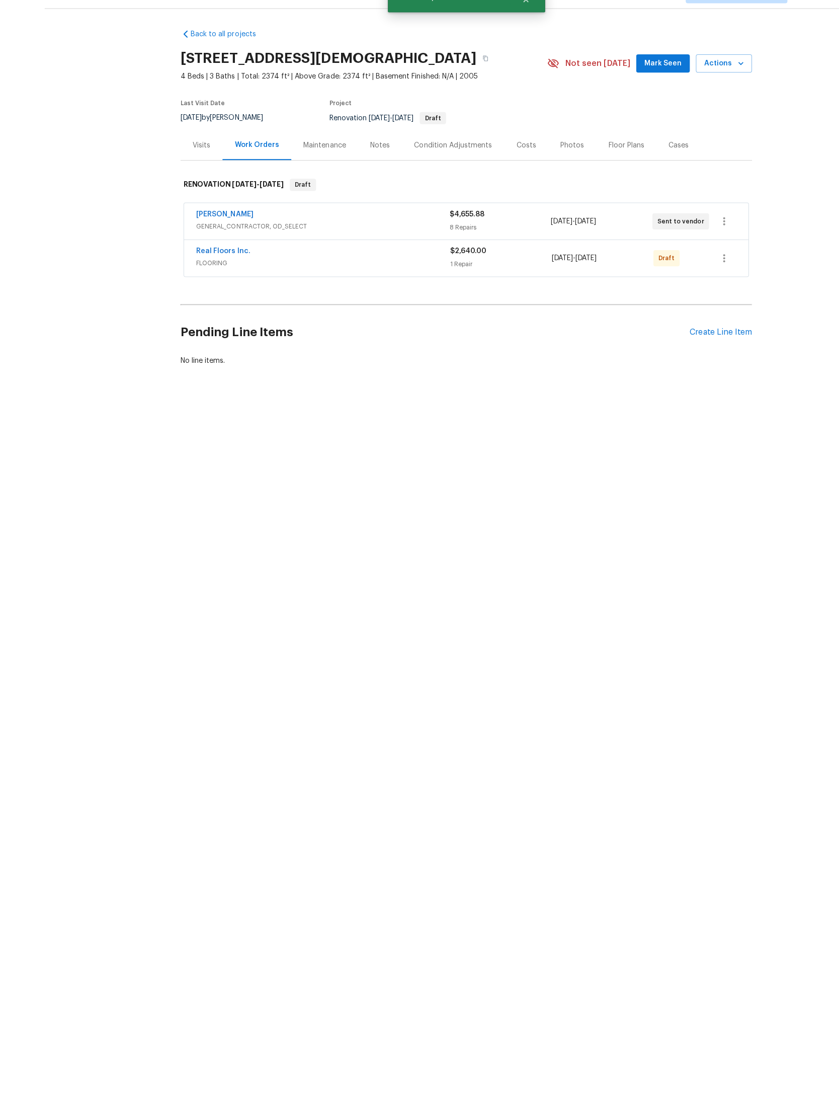
scroll to position [0, 0]
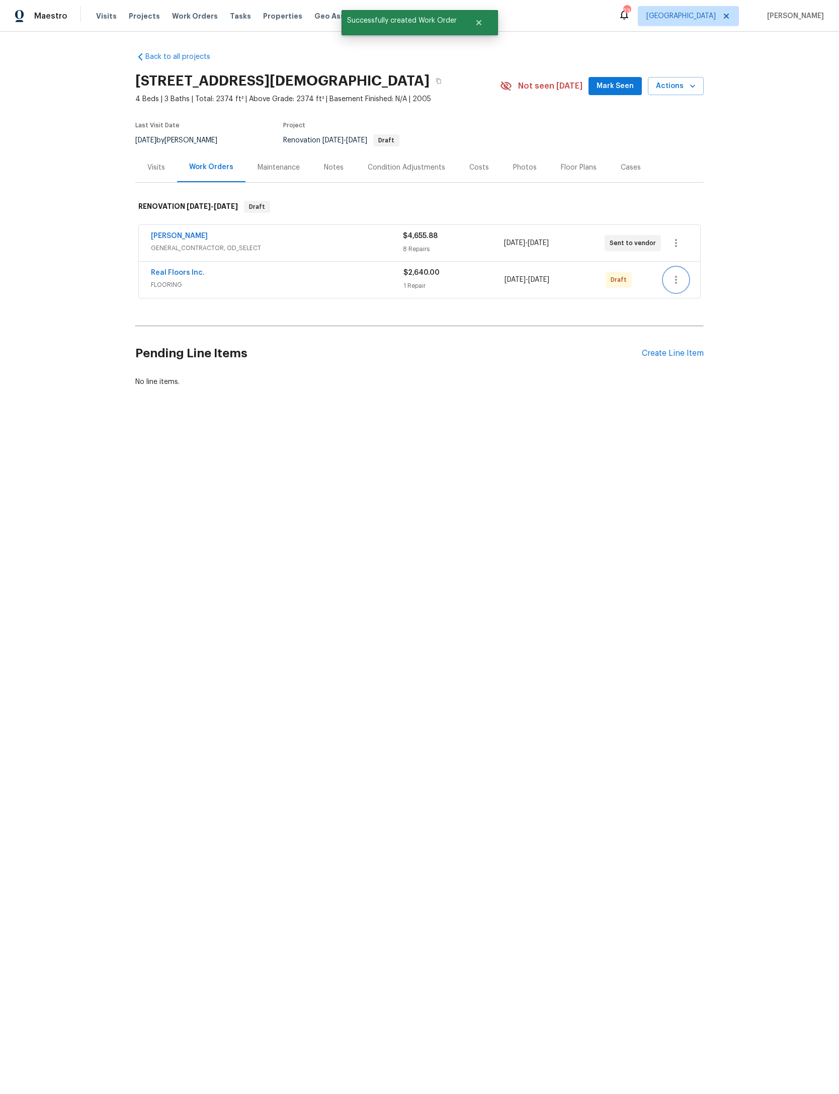
click at [682, 286] on icon "button" at bounding box center [676, 280] width 12 height 12
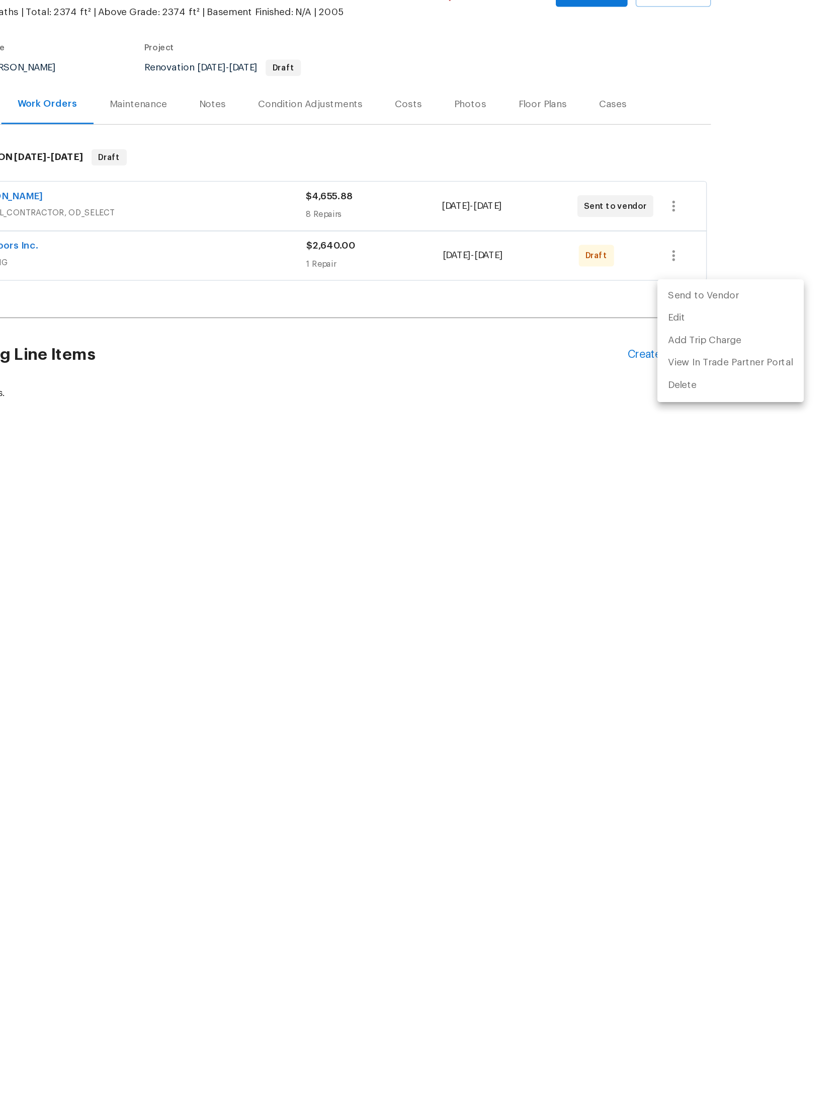
click at [664, 301] on li "Send to Vendor" at bounding box center [718, 309] width 109 height 17
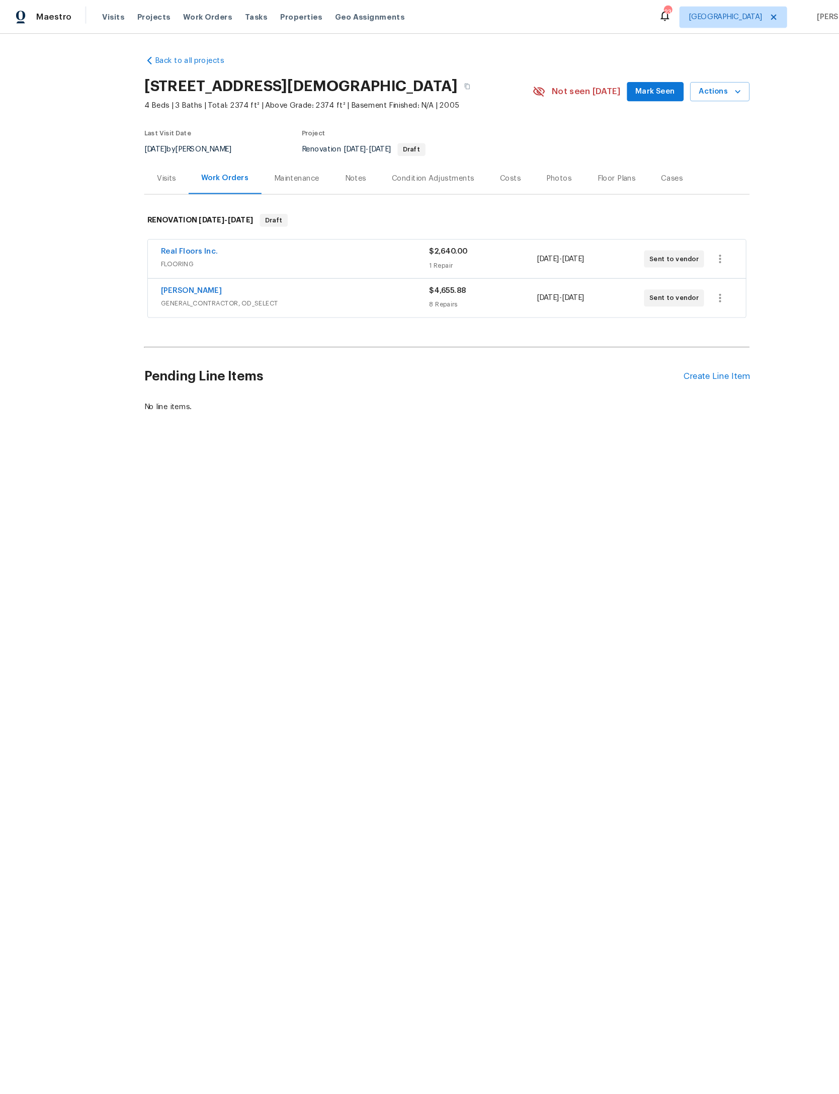
click at [607, 93] on span "Mark Seen" at bounding box center [615, 86] width 37 height 13
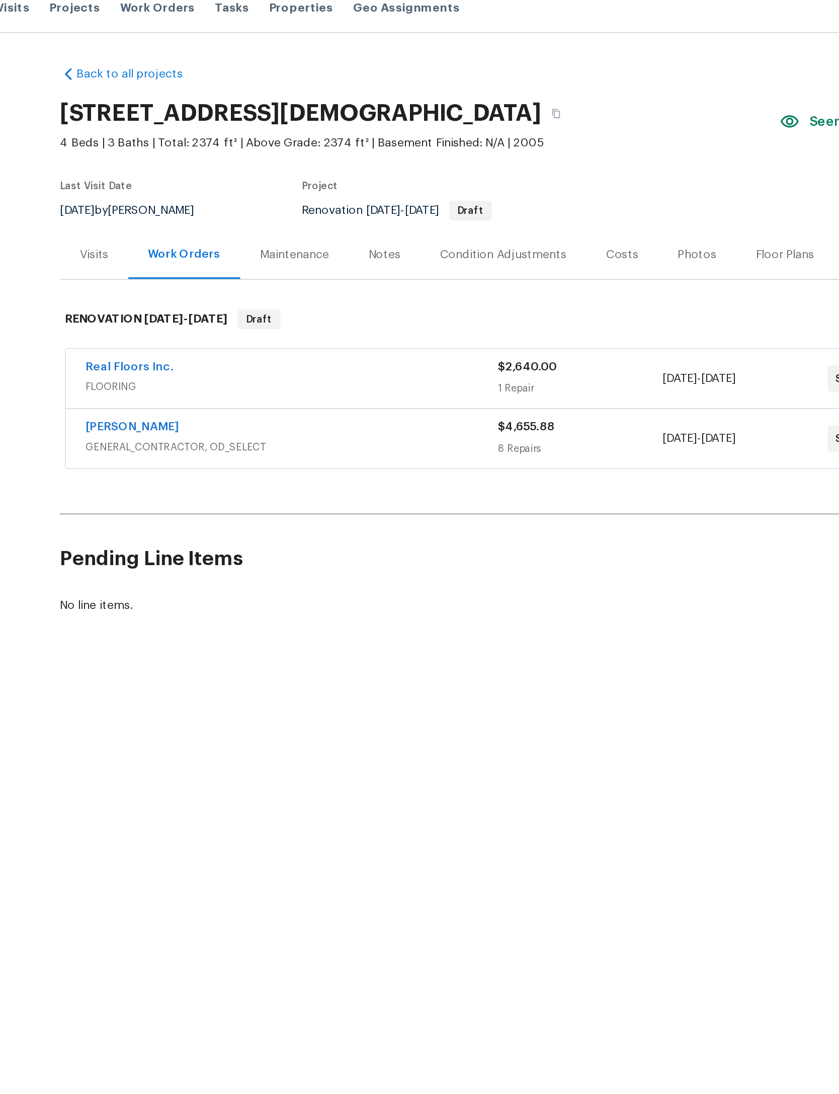
click at [324, 172] on div "Notes" at bounding box center [334, 168] width 20 height 10
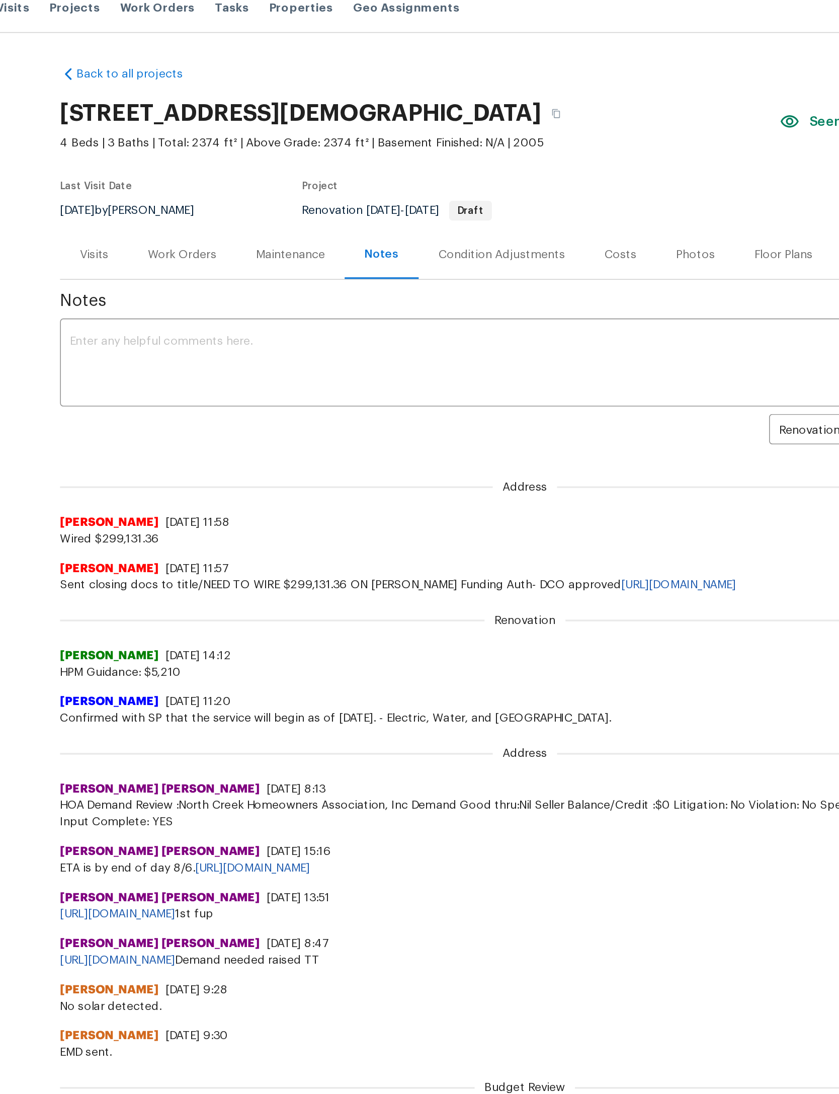
click at [174, 226] on textarea at bounding box center [419, 234] width 557 height 35
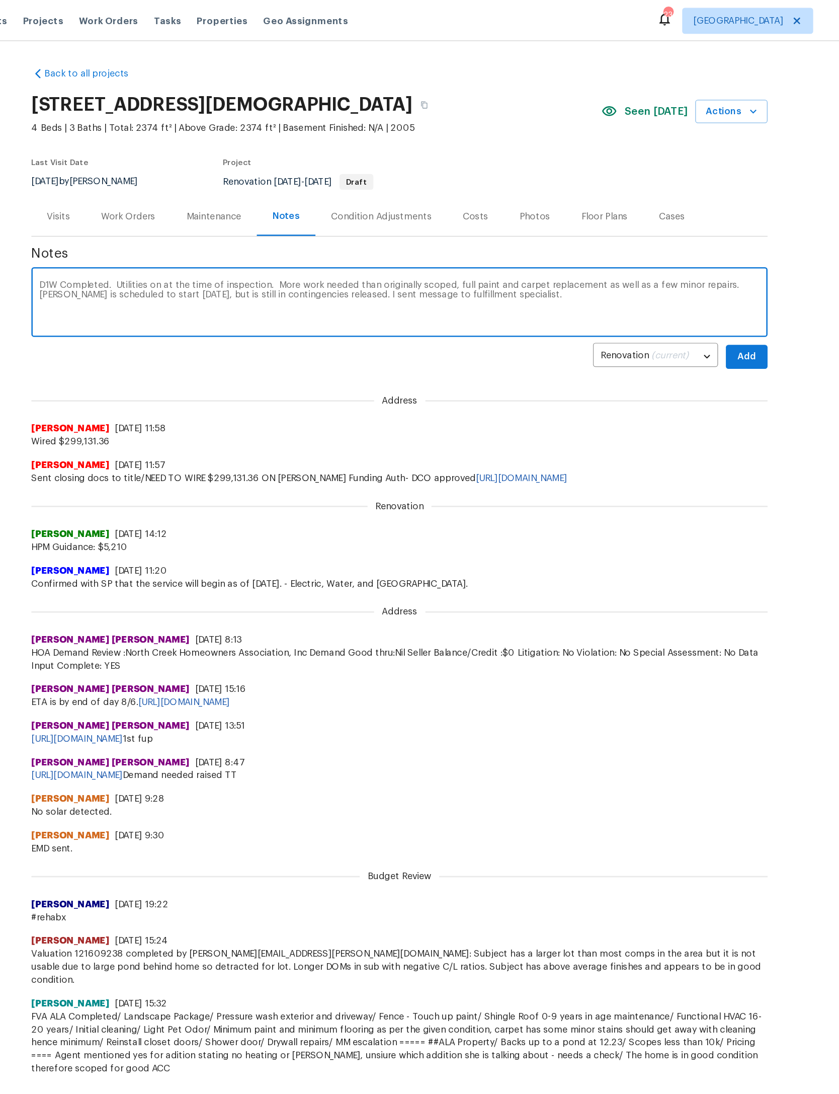
type textarea "D1W Completed. Utilities on at the time of inspection. More work needed than or…"
click at [680, 282] on span "Add" at bounding box center [688, 275] width 16 height 13
